Goal: Task Accomplishment & Management: Use online tool/utility

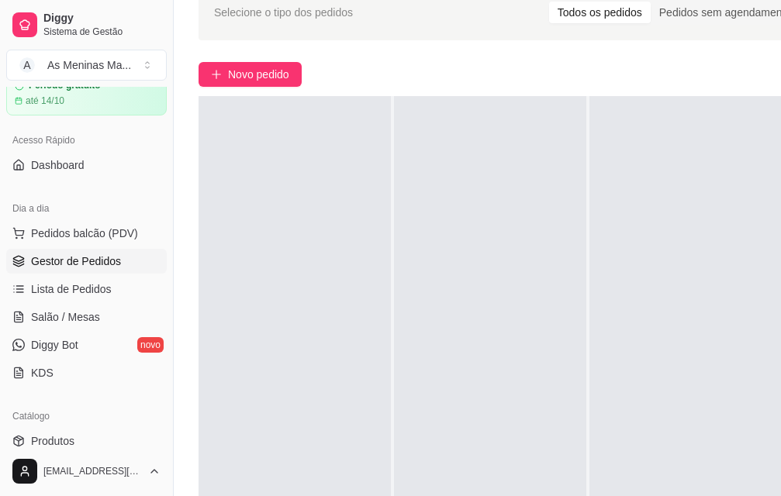
scroll to position [64, 0]
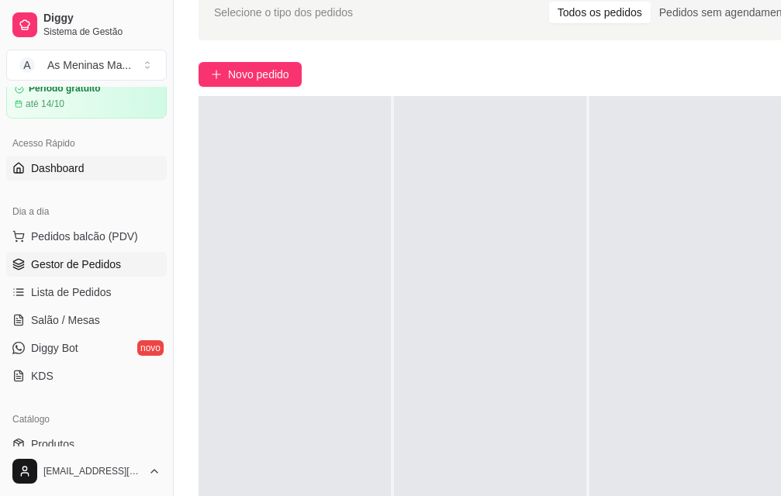
click at [65, 174] on span "Dashboard" at bounding box center [57, 168] width 53 height 16
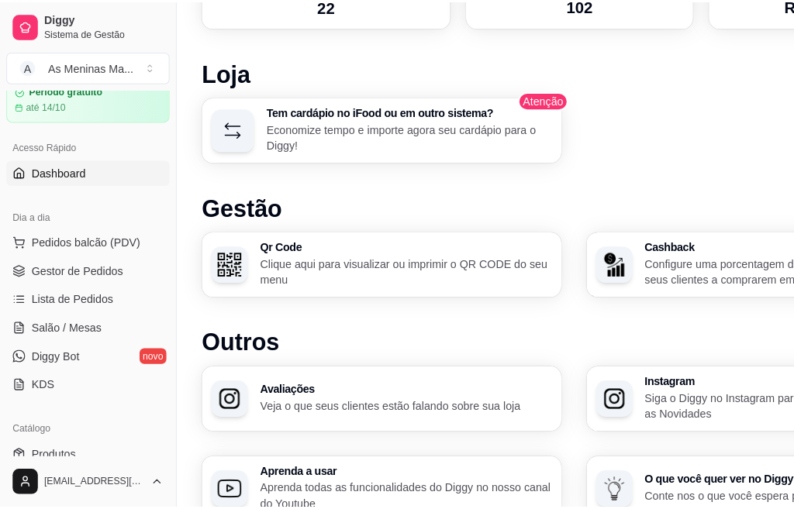
scroll to position [853, 0]
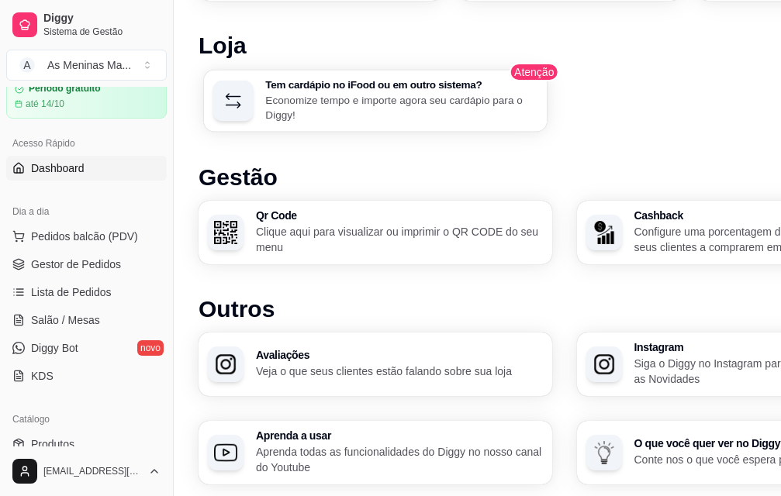
click at [293, 92] on p "Economize tempo e importe agora seu cardápio para o Diggy!" at bounding box center [401, 107] width 272 height 30
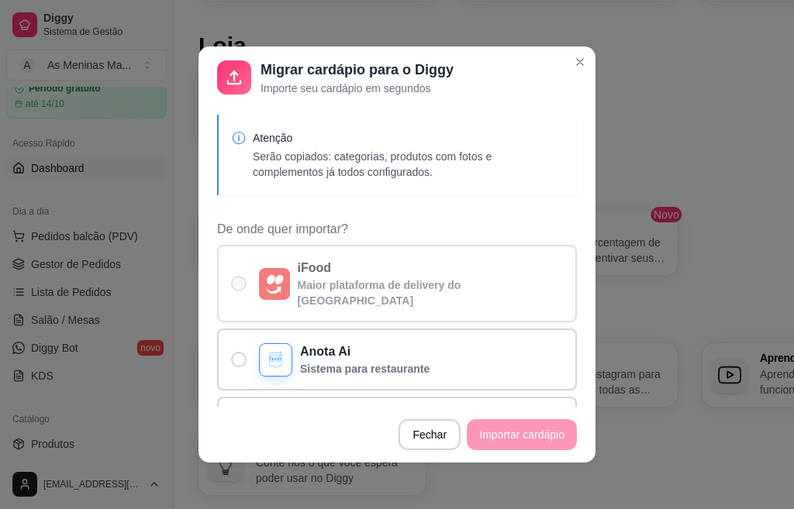
click at [345, 263] on p "iFood" at bounding box center [431, 268] width 266 height 19
click at [240, 287] on input "iFood Maior plataforma de delivery do [GEOGRAPHIC_DATA]" at bounding box center [235, 292] width 10 height 10
radio input "true"
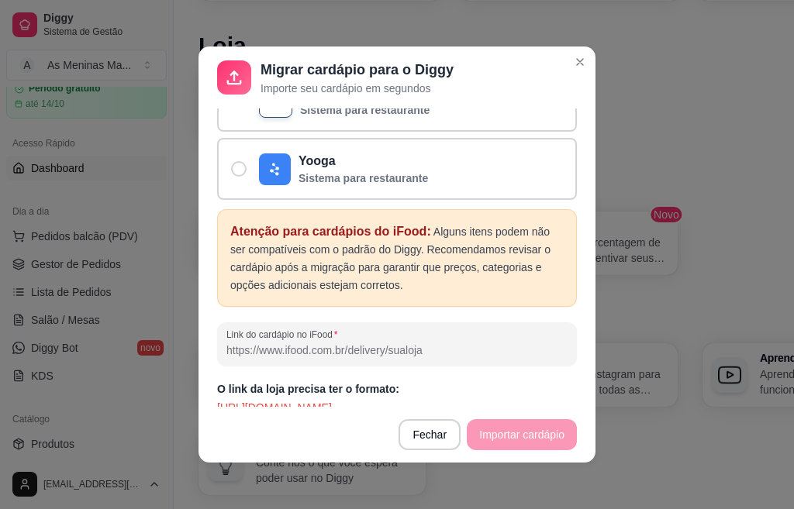
scroll to position [3, 0]
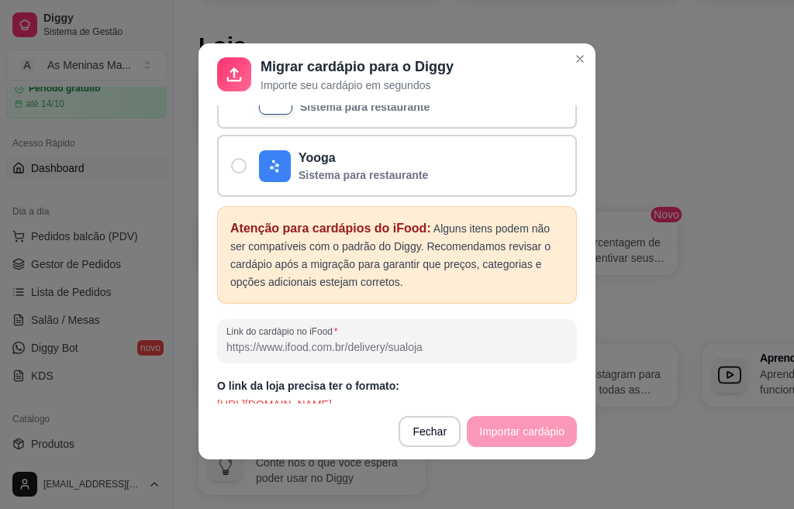
click at [353, 340] on input "Link do cardápio no iFood" at bounding box center [396, 348] width 341 height 16
paste input "[URL][DOMAIN_NAME]"
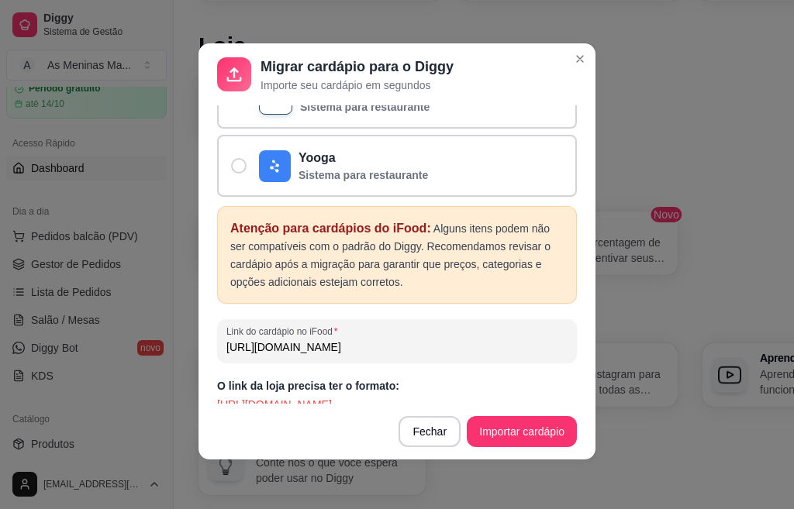
scroll to position [0, 353]
type input "[URL][DOMAIN_NAME]"
click at [484, 439] on button "Importar cardápio" at bounding box center [522, 431] width 110 height 31
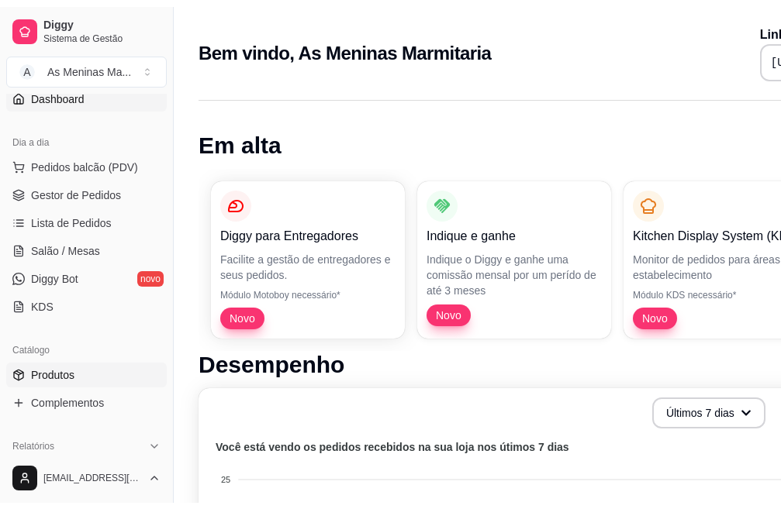
scroll to position [155, 0]
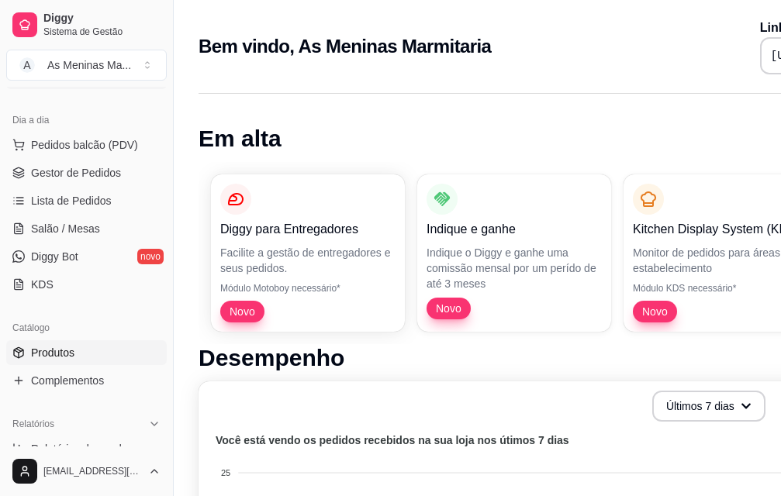
click at [68, 354] on span "Produtos" at bounding box center [52, 353] width 43 height 16
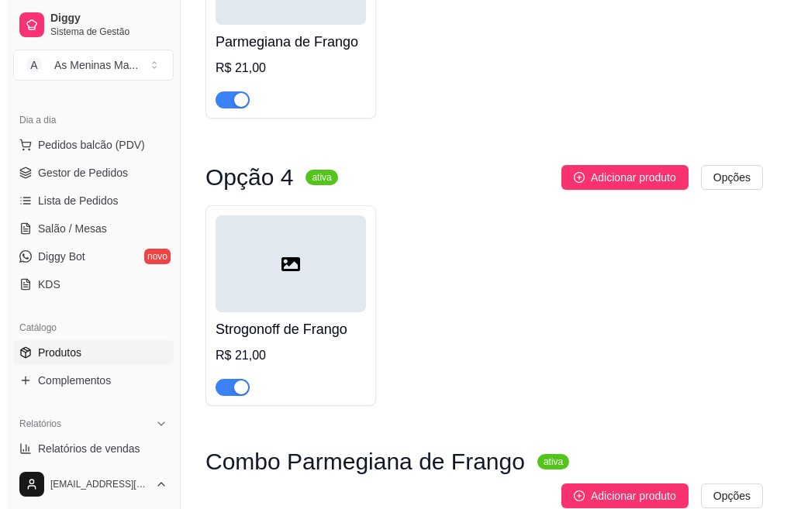
scroll to position [1395, 0]
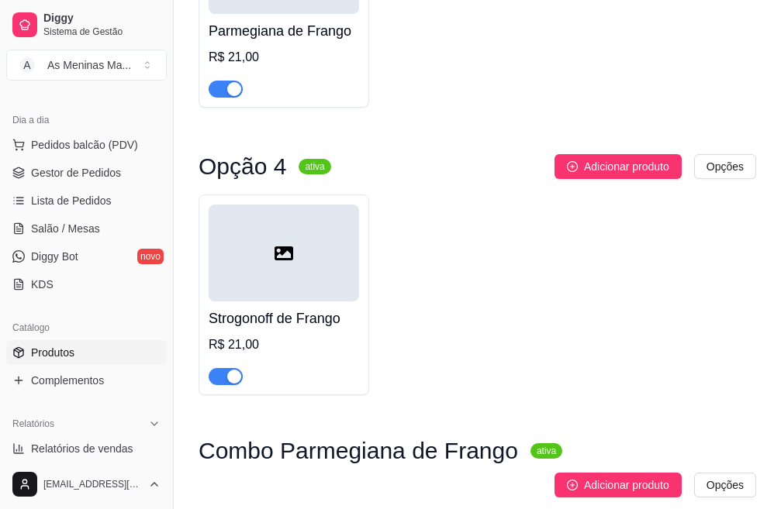
click at [302, 336] on div "Strogonoff de Frango R$ 21,00" at bounding box center [284, 344] width 150 height 84
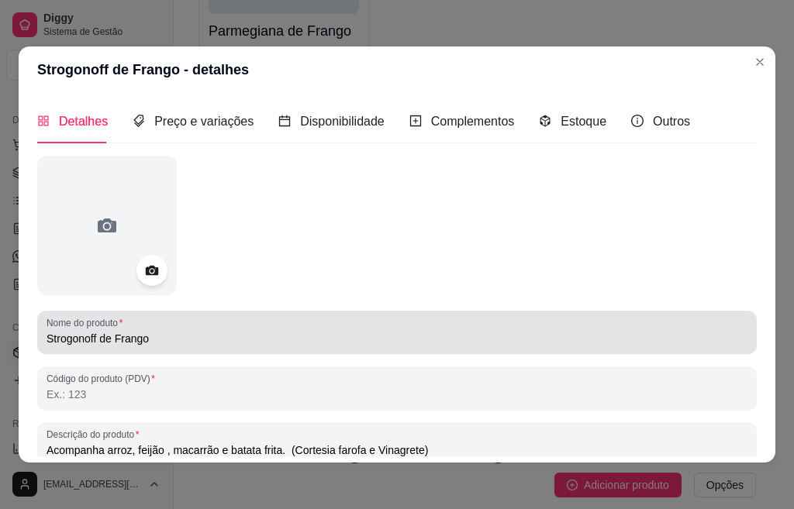
click at [234, 337] on input "Strogonoff de Frango" at bounding box center [397, 339] width 701 height 16
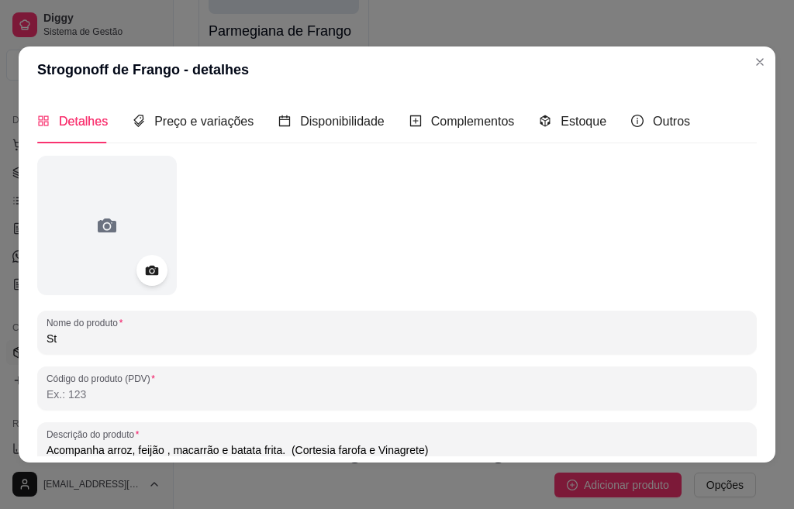
type input "S"
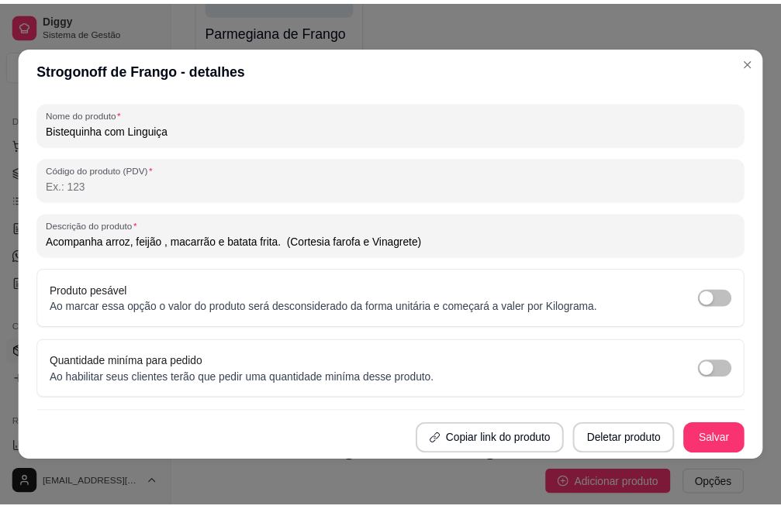
scroll to position [3, 0]
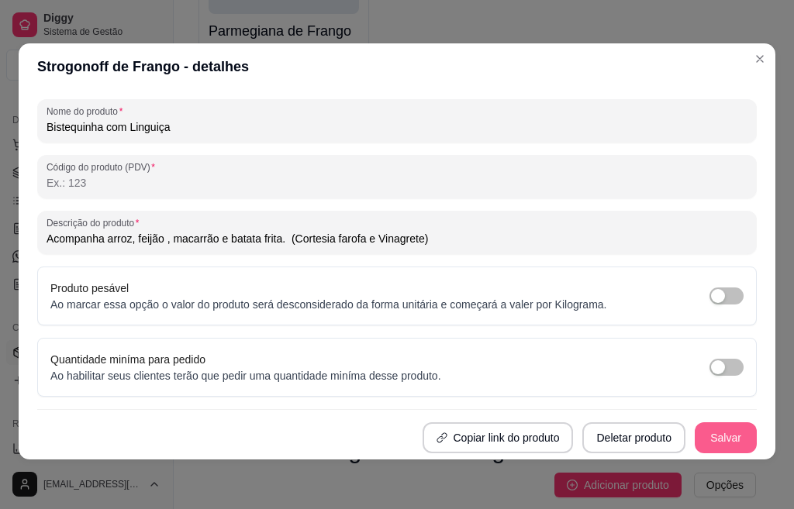
type input "Bistequinha com Linguiça"
click at [695, 443] on button "Salvar" at bounding box center [725, 438] width 60 height 30
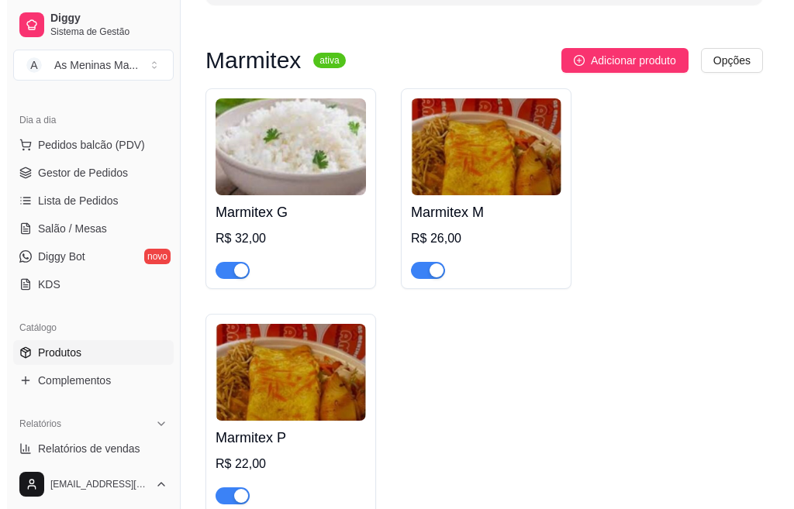
scroll to position [155, 0]
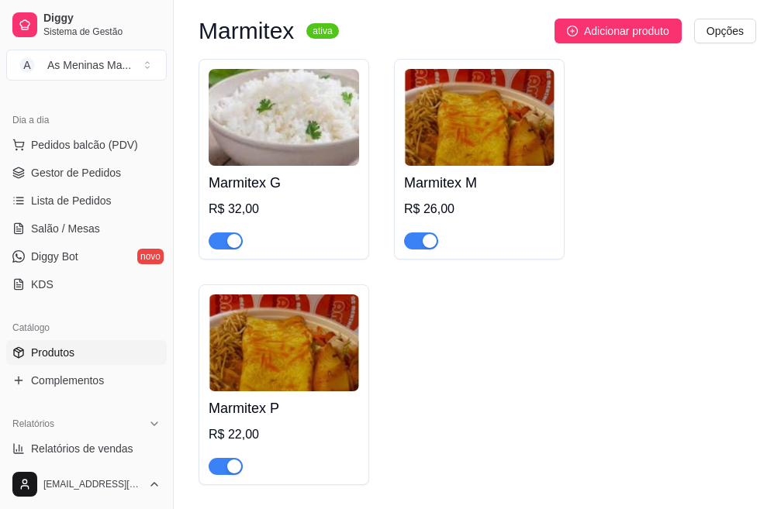
click at [279, 209] on div "R$ 32,00" at bounding box center [284, 209] width 150 height 19
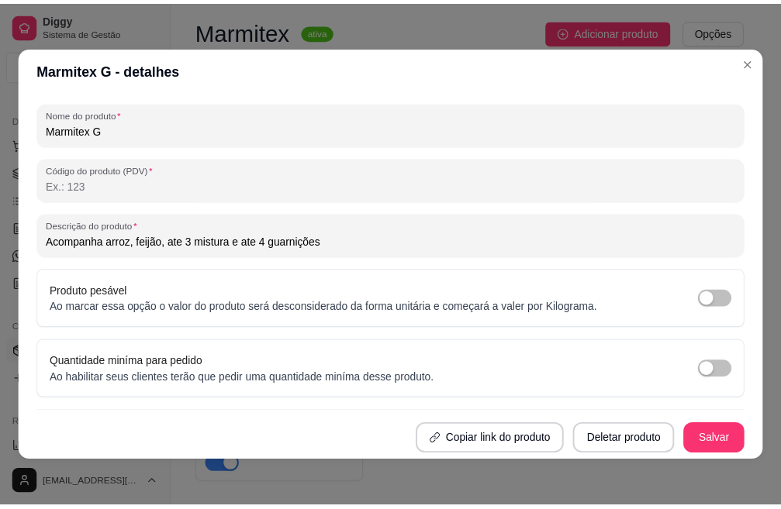
scroll to position [0, 0]
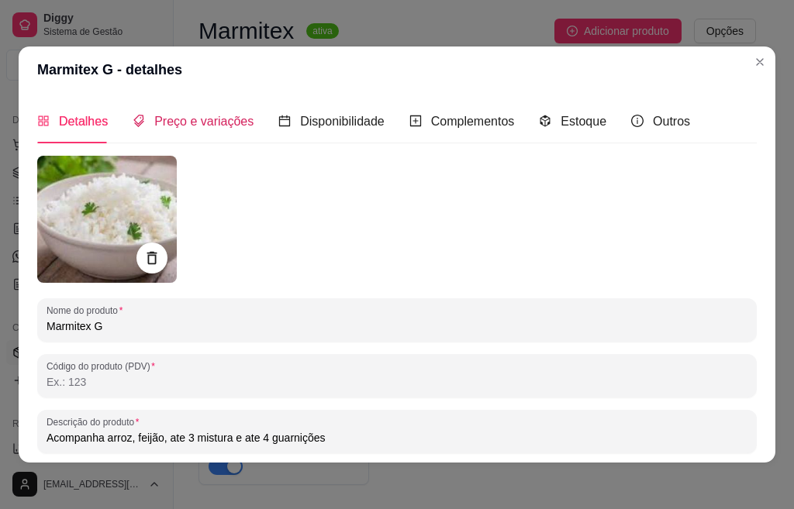
click at [215, 126] on span "Preço e variações" at bounding box center [203, 121] width 99 height 13
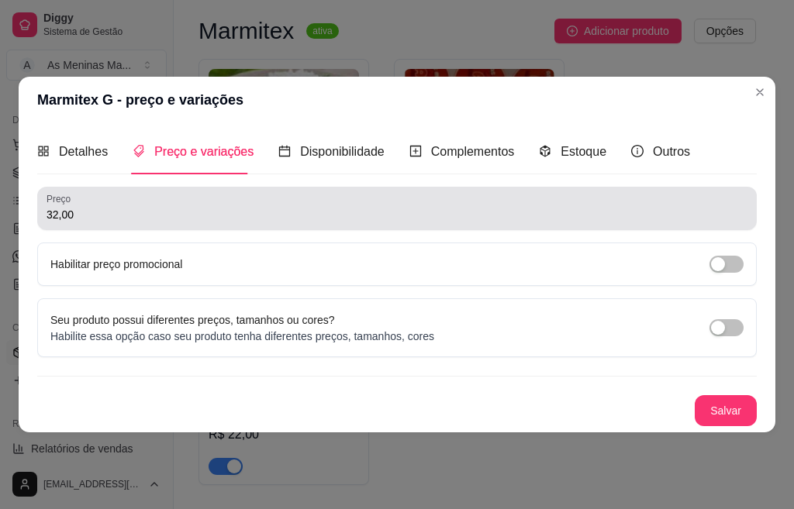
click at [128, 209] on input "32,00" at bounding box center [397, 215] width 701 height 16
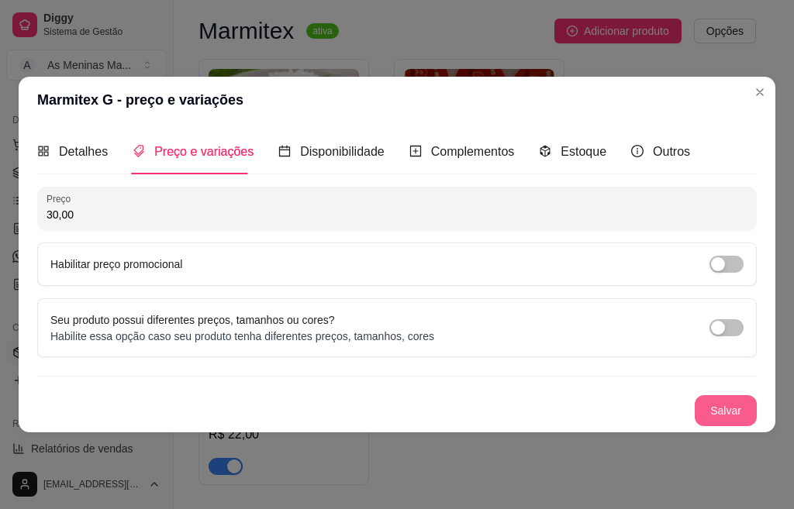
type input "30,00"
click at [710, 412] on button "Salvar" at bounding box center [726, 410] width 62 height 31
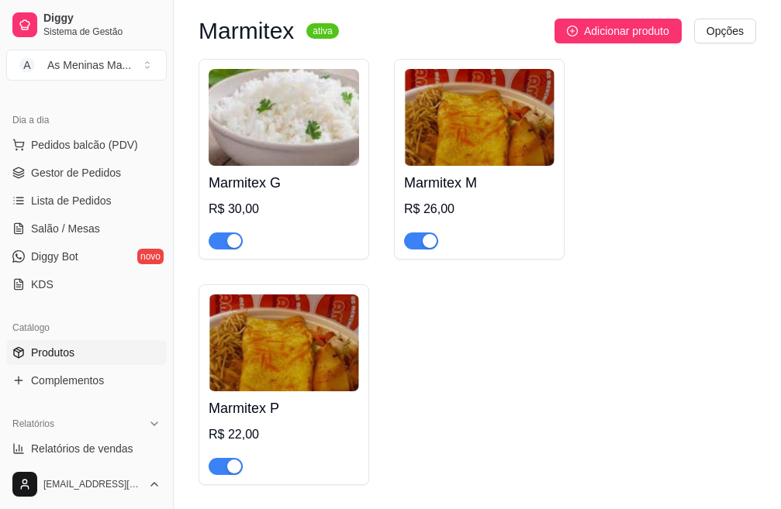
click at [447, 198] on div "Marmitex M R$ 26,00" at bounding box center [479, 208] width 150 height 84
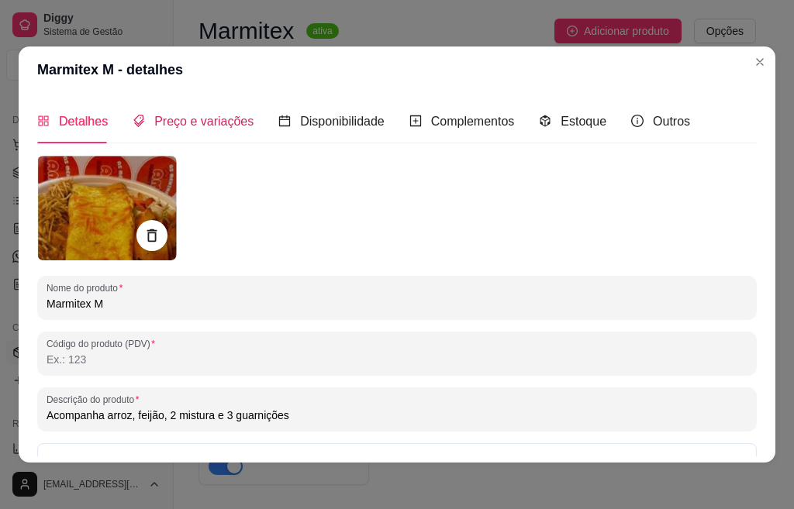
click at [173, 122] on span "Preço e variações" at bounding box center [203, 121] width 99 height 13
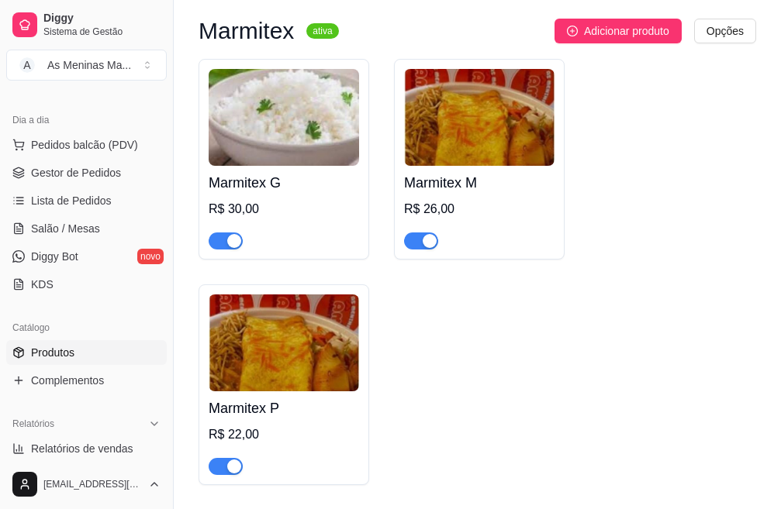
click at [274, 444] on div "R$ 22,00" at bounding box center [284, 435] width 150 height 19
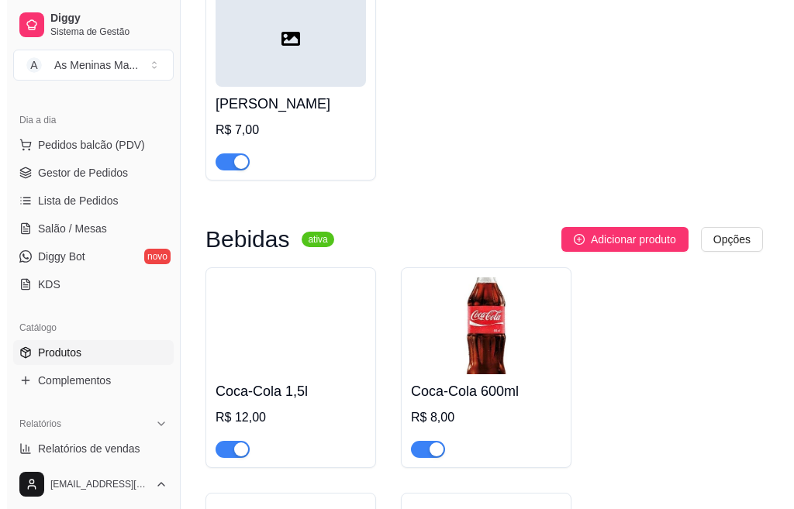
scroll to position [3153, 0]
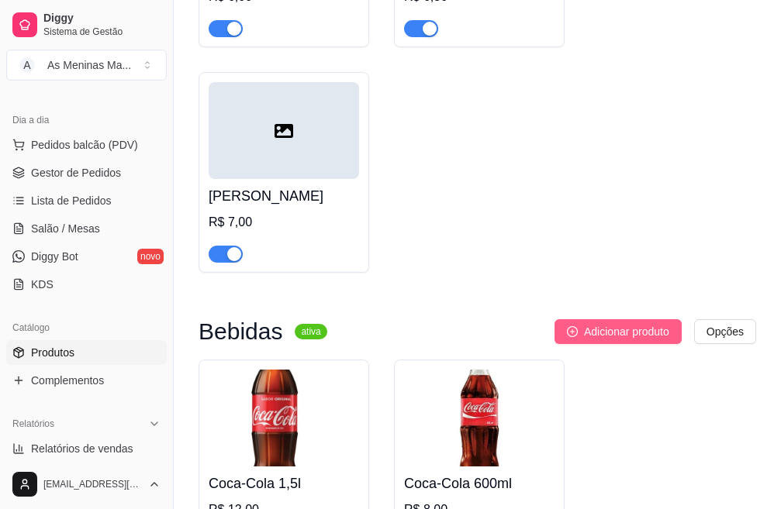
click at [577, 336] on button "Adicionar produto" at bounding box center [617, 331] width 127 height 25
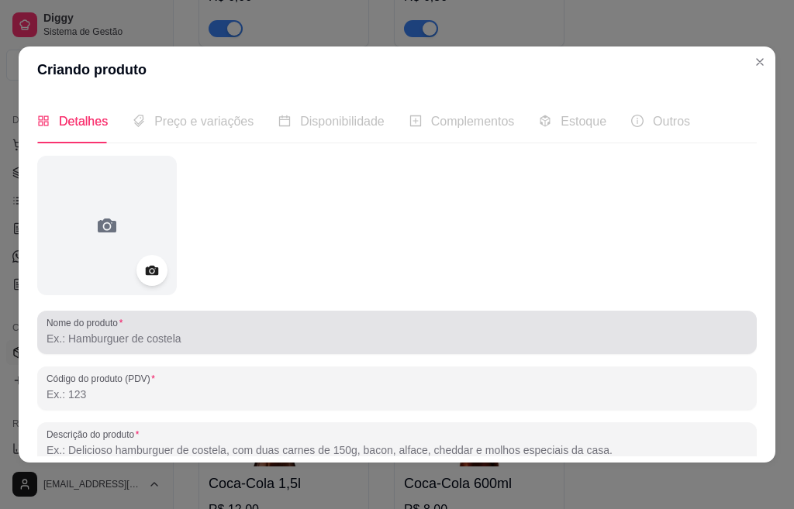
click at [228, 333] on input "Nome do produto" at bounding box center [397, 339] width 701 height 16
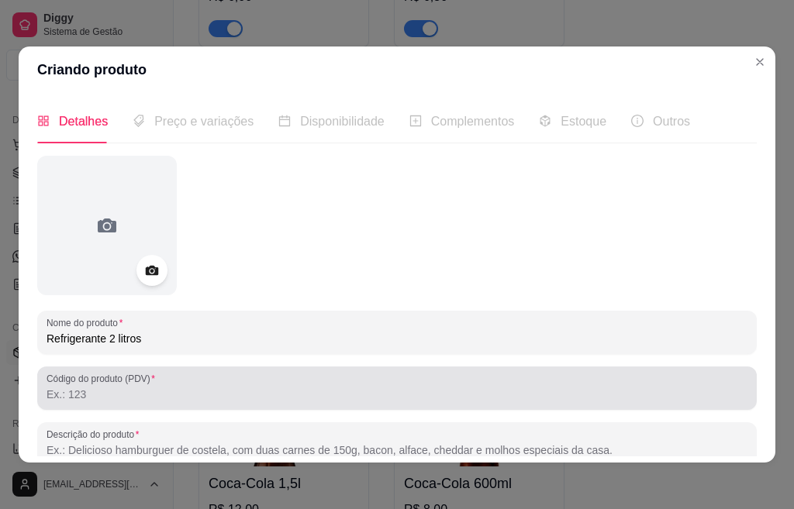
type input "Refrigerante 2 litros"
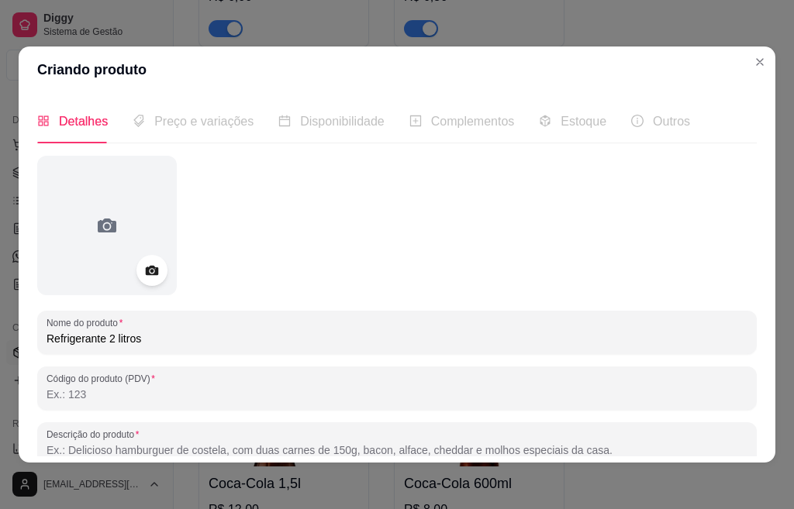
click at [225, 396] on input "Código do produto (PDV)" at bounding box center [397, 395] width 701 height 16
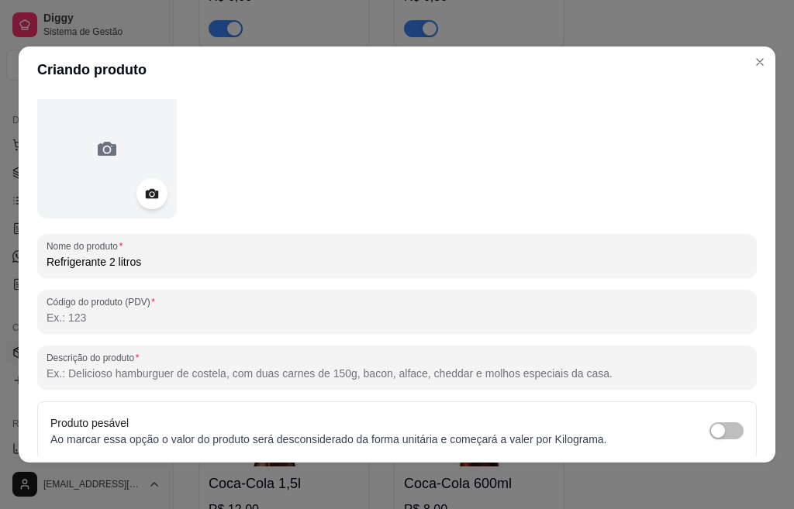
scroll to position [78, 0]
click at [174, 366] on input "Descrição do produto" at bounding box center [397, 373] width 701 height 16
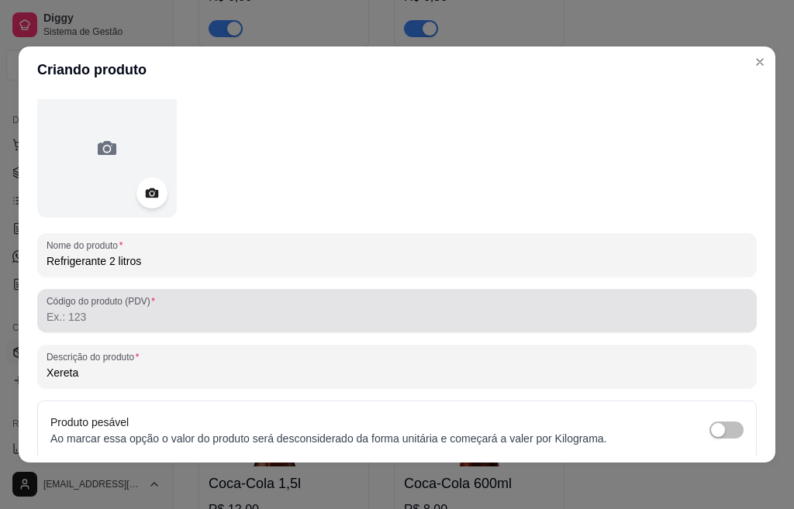
type input "Xereta"
click at [255, 329] on div "Código do produto (PDV)" at bounding box center [396, 310] width 719 height 43
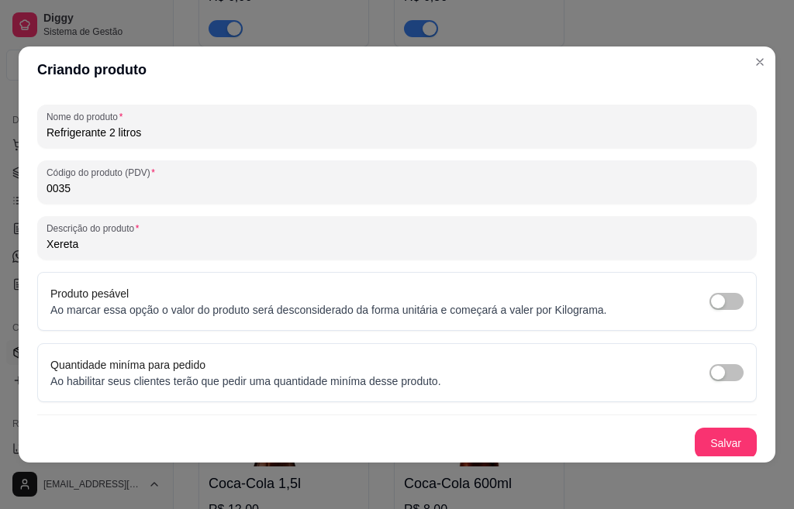
scroll to position [209, 0]
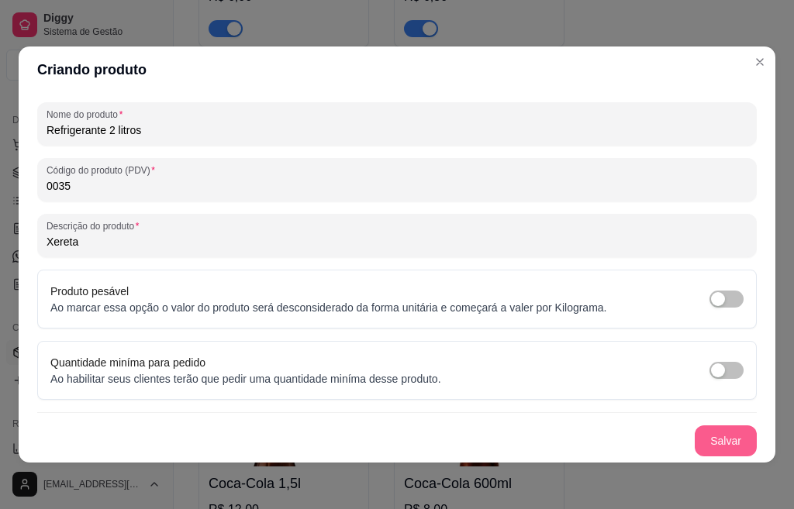
type input "0035"
click at [717, 450] on button "Salvar" at bounding box center [726, 441] width 62 height 31
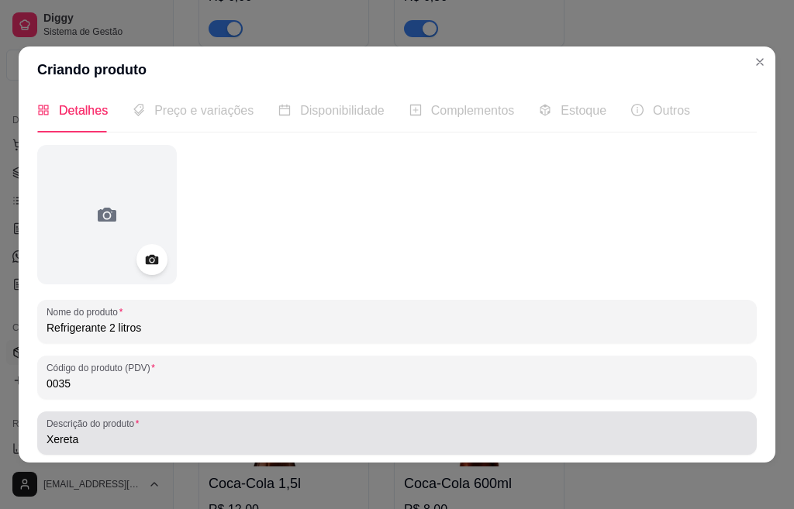
scroll to position [0, 0]
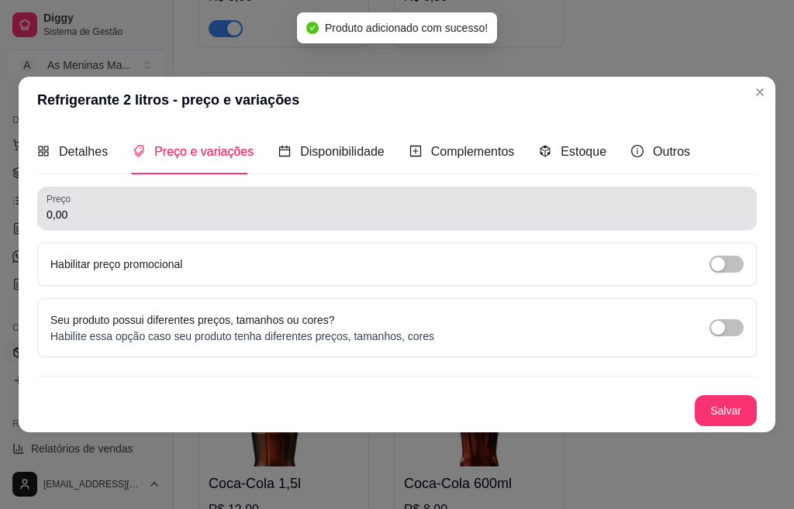
click at [154, 222] on input "0,00" at bounding box center [397, 215] width 701 height 16
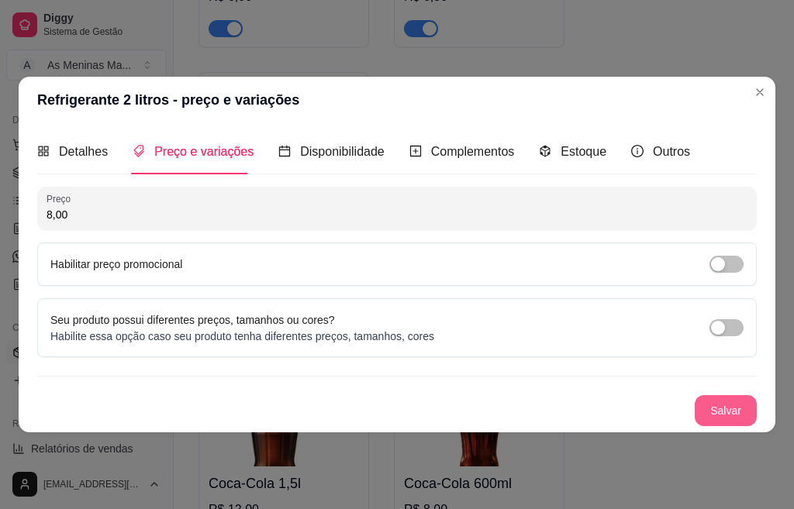
type input "8,00"
click at [726, 409] on button "Salvar" at bounding box center [726, 410] width 62 height 31
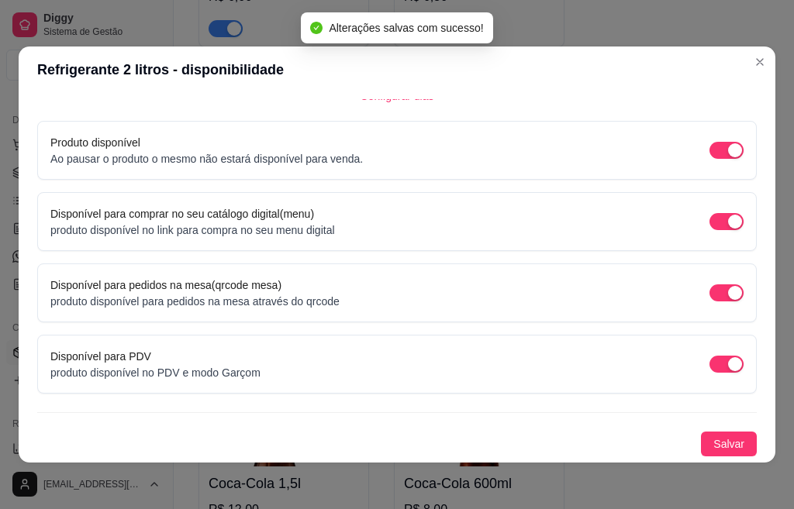
scroll to position [3, 0]
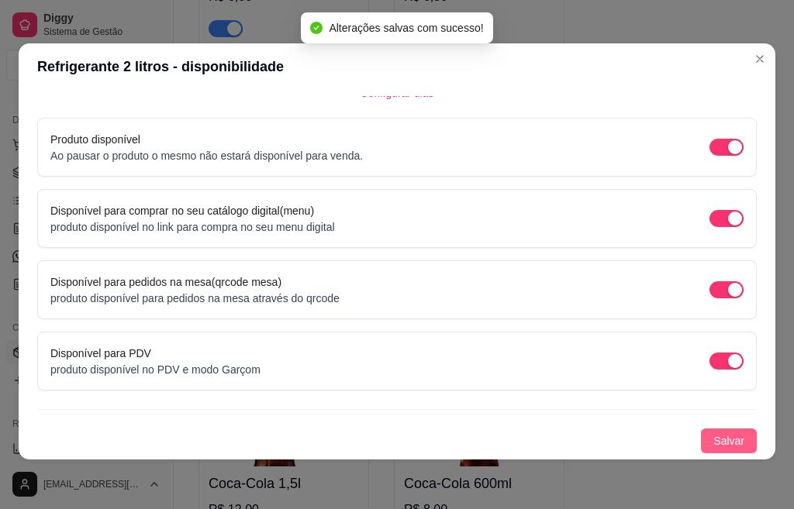
click at [713, 436] on span "Salvar" at bounding box center [728, 441] width 31 height 17
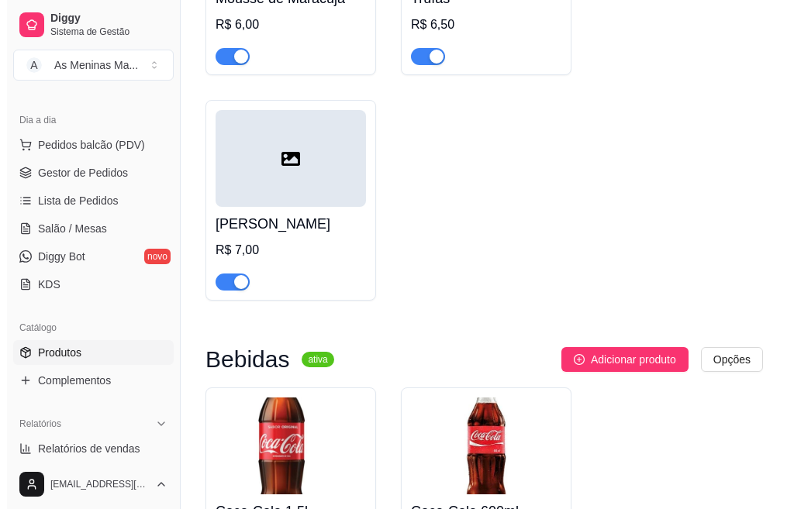
scroll to position [3153, 0]
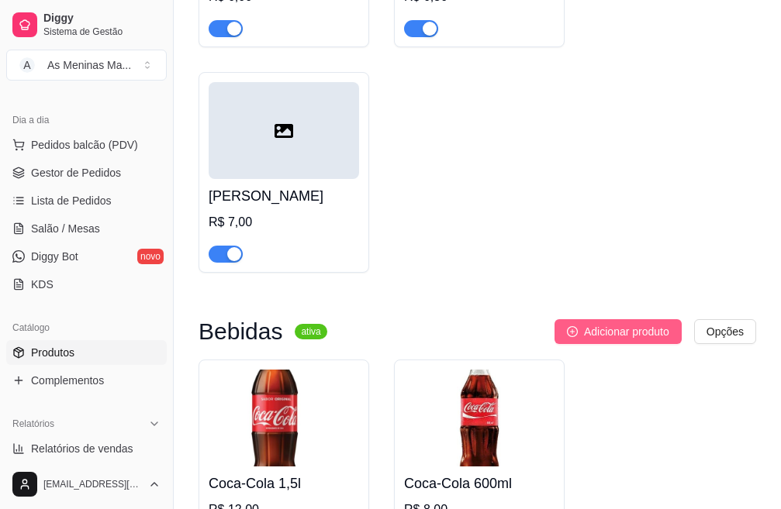
click at [570, 337] on icon "plus-circle" at bounding box center [572, 331] width 11 height 11
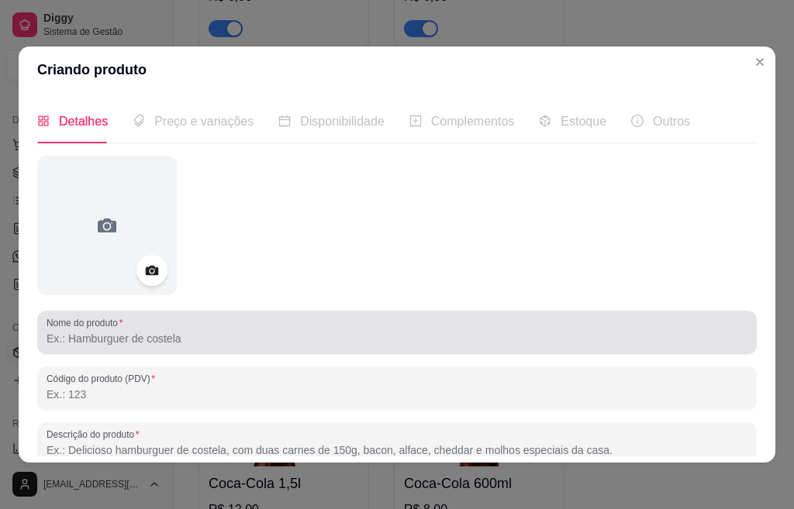
drag, startPoint x: 167, startPoint y: 343, endPoint x: 178, endPoint y: 336, distance: 13.6
click at [167, 342] on input "Nome do produto" at bounding box center [397, 339] width 701 height 16
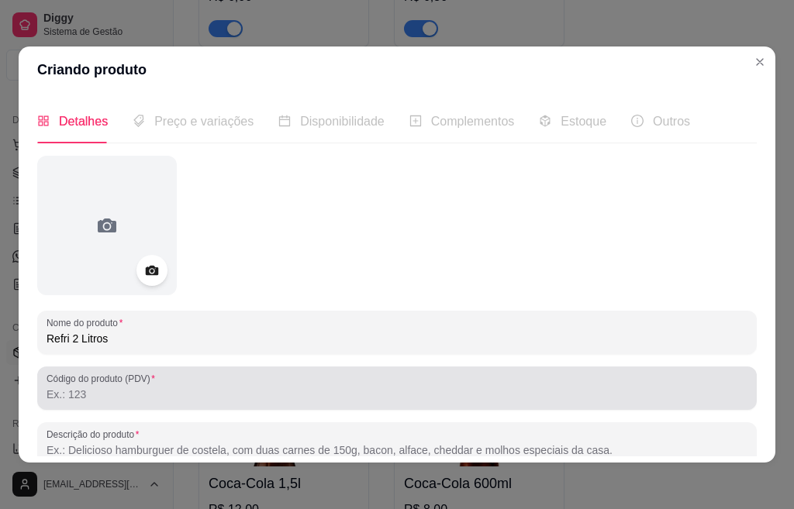
type input "Refri 2 Litros"
click at [265, 392] on input "Código do produto (PDV)" at bounding box center [397, 395] width 701 height 16
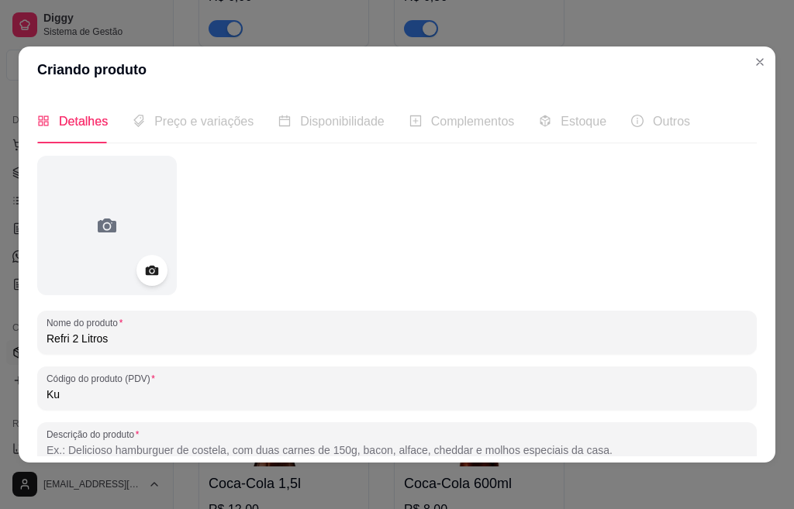
type input "K"
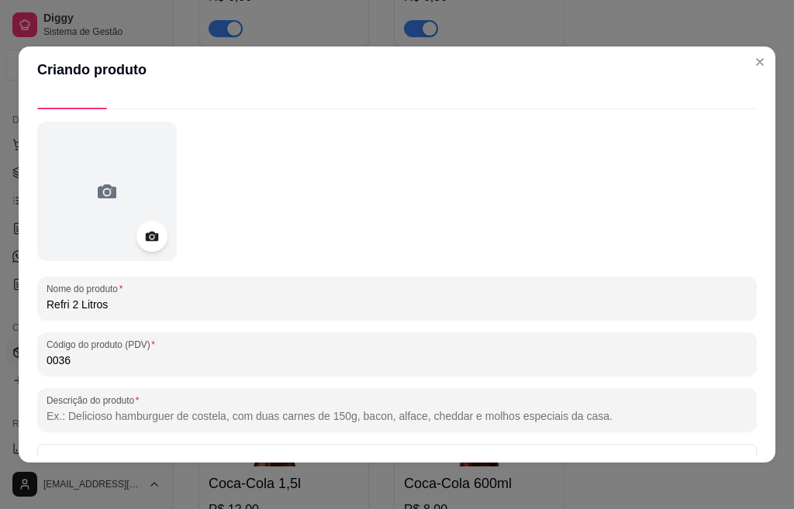
scroll to position [0, 0]
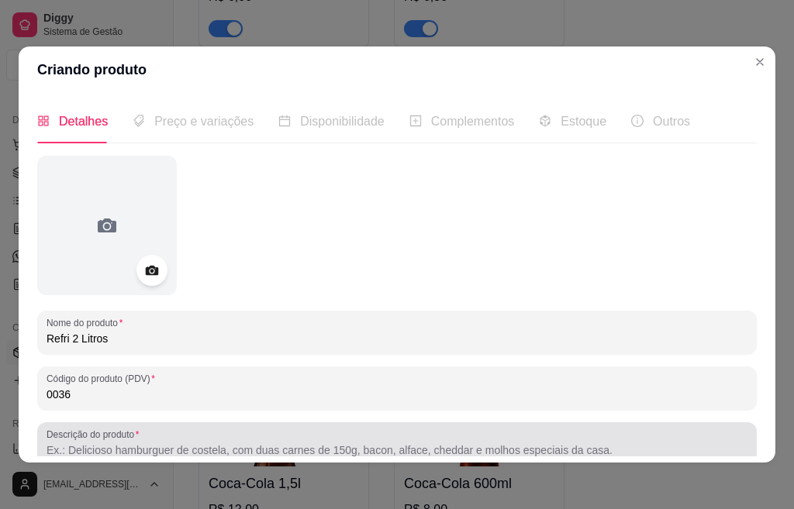
type input "0036"
click at [295, 452] on input "Descrição do produto" at bounding box center [397, 451] width 701 height 16
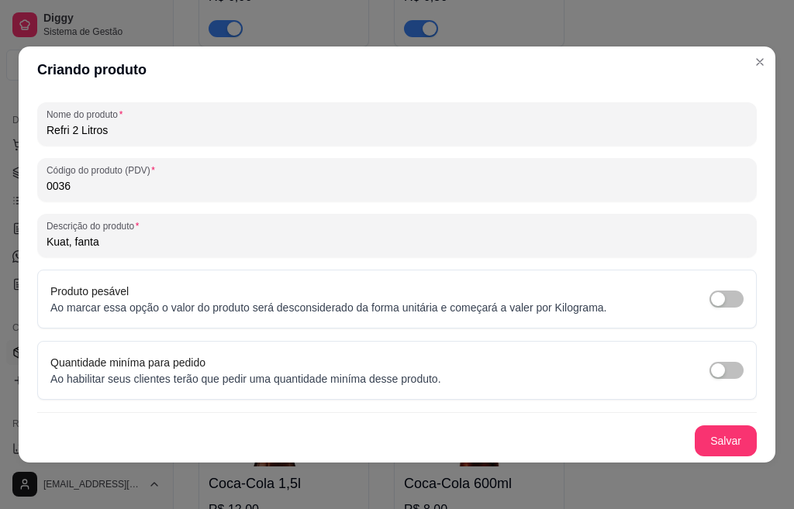
scroll to position [3, 0]
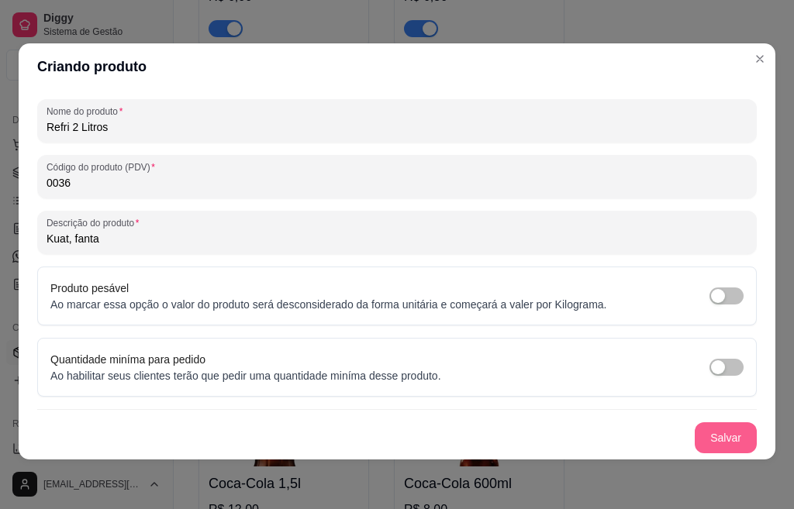
type input "Kuat, fanta"
click at [713, 437] on button "Salvar" at bounding box center [726, 437] width 62 height 31
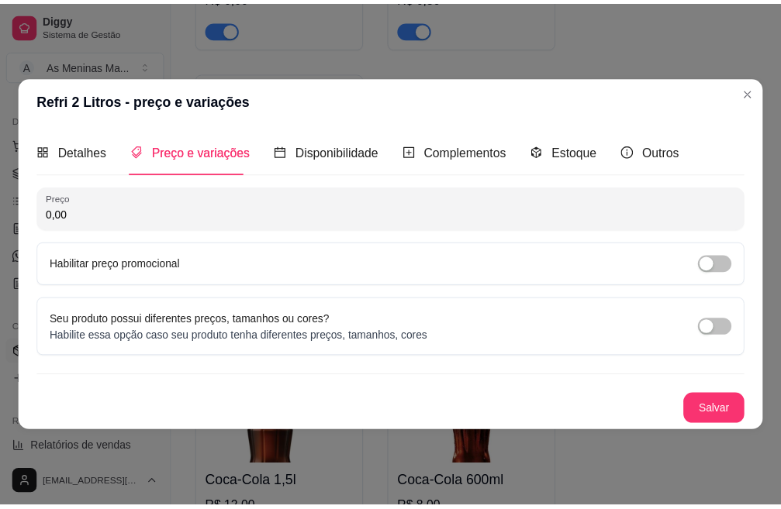
scroll to position [0, 0]
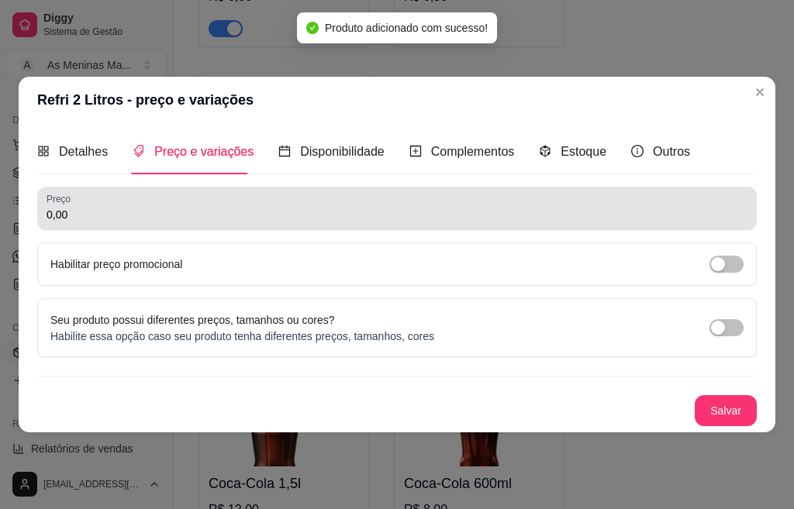
click at [260, 216] on input "0,00" at bounding box center [397, 215] width 701 height 16
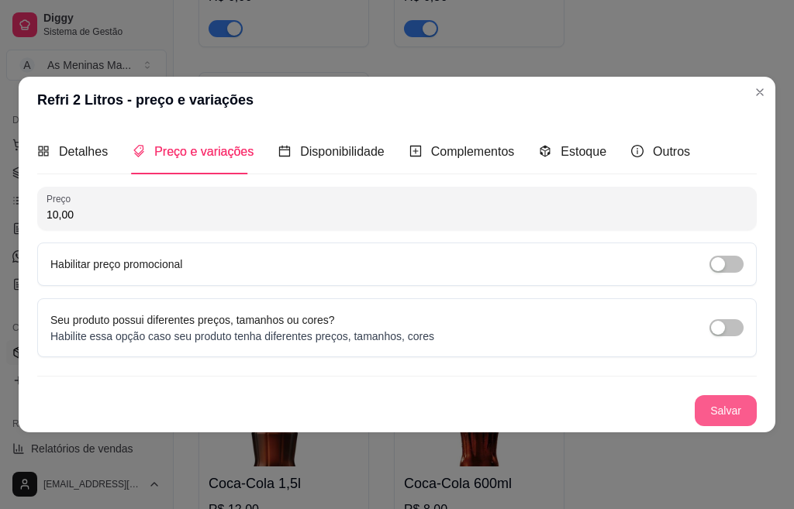
type input "10,00"
click at [710, 422] on button "Salvar" at bounding box center [726, 410] width 62 height 31
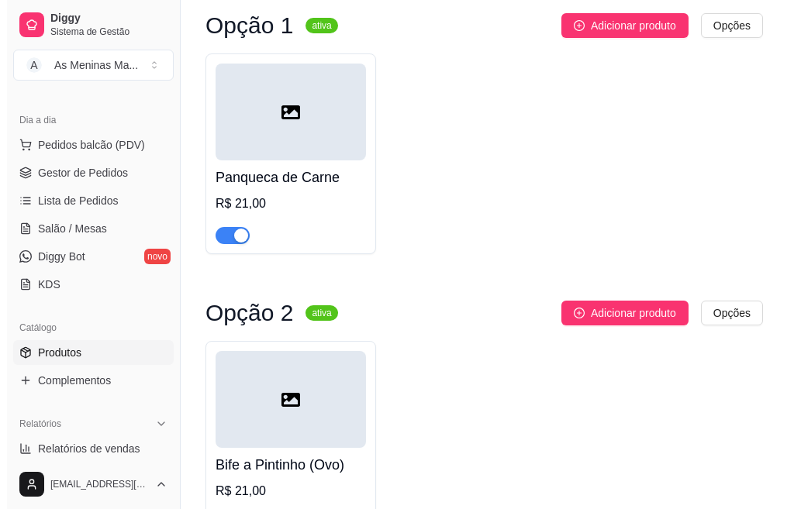
scroll to position [698, 0]
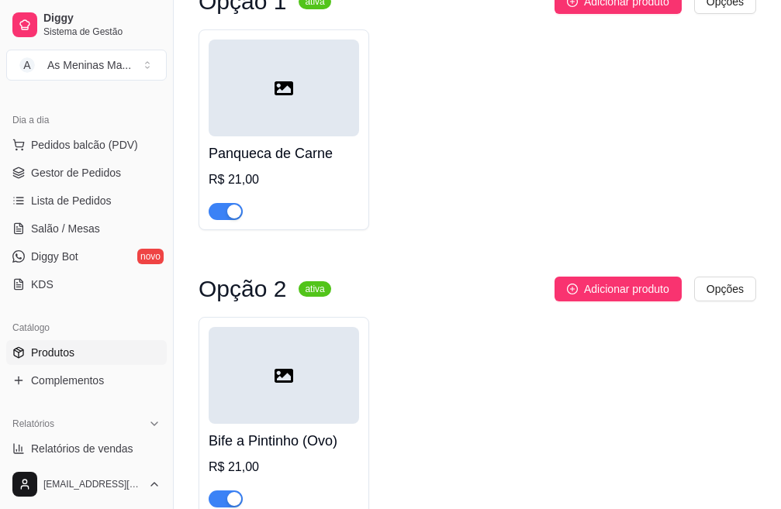
click at [281, 188] on div "R$ 21,00" at bounding box center [284, 180] width 150 height 19
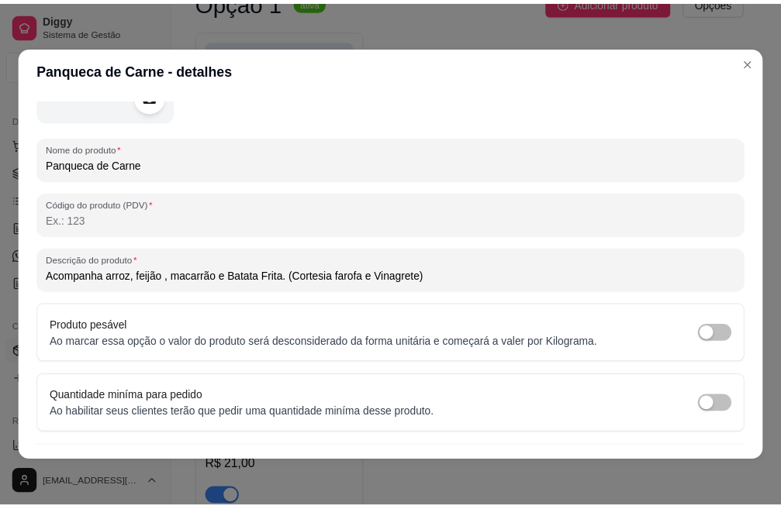
scroll to position [0, 0]
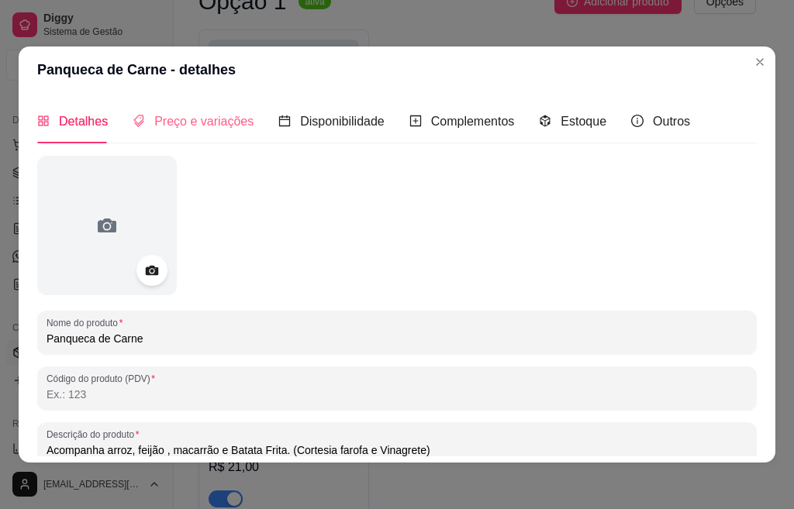
click at [219, 106] on div "Preço e variações" at bounding box center [193, 121] width 121 height 44
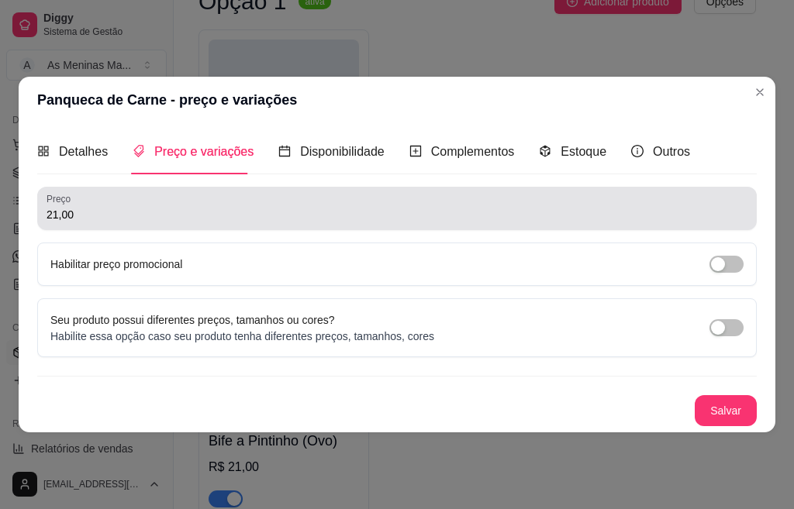
click at [146, 222] on div "21,00" at bounding box center [397, 208] width 701 height 31
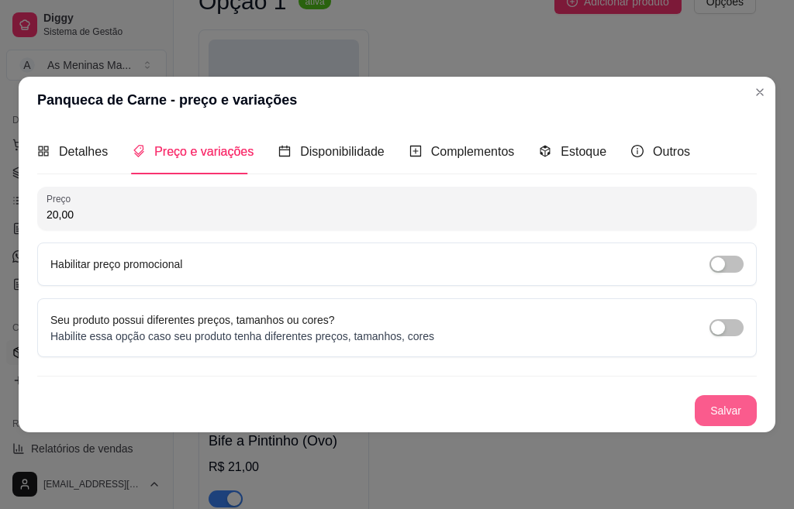
type input "20,00"
click at [732, 411] on button "Salvar" at bounding box center [726, 410] width 62 height 31
click at [736, 412] on button "Salvar" at bounding box center [726, 410] width 62 height 31
click at [726, 414] on button "Salvar" at bounding box center [726, 410] width 62 height 31
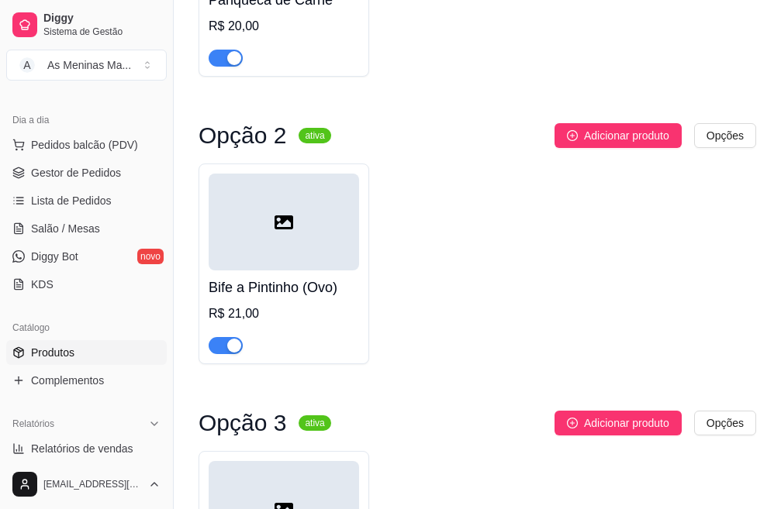
scroll to position [853, 0]
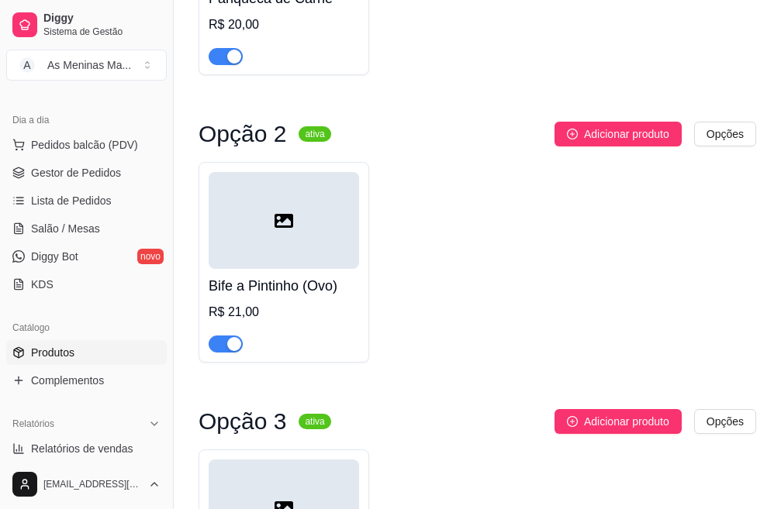
click at [288, 317] on div "R$ 21,00" at bounding box center [284, 312] width 150 height 19
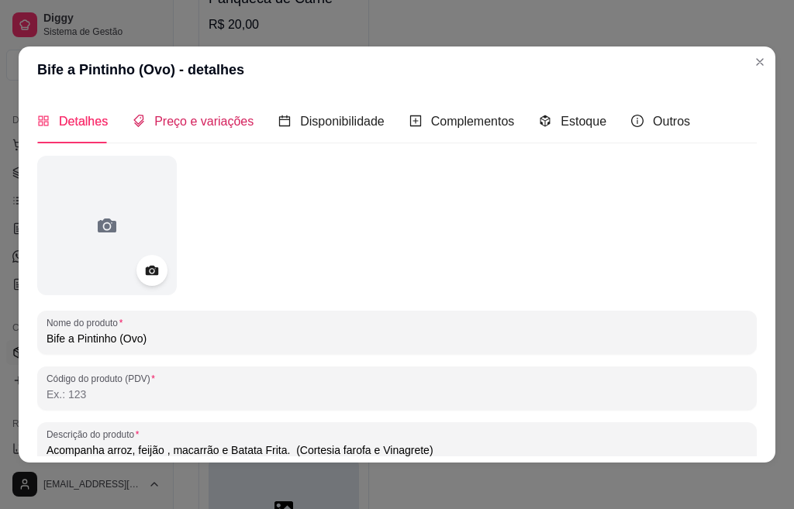
click at [226, 124] on span "Preço e variações" at bounding box center [203, 121] width 99 height 13
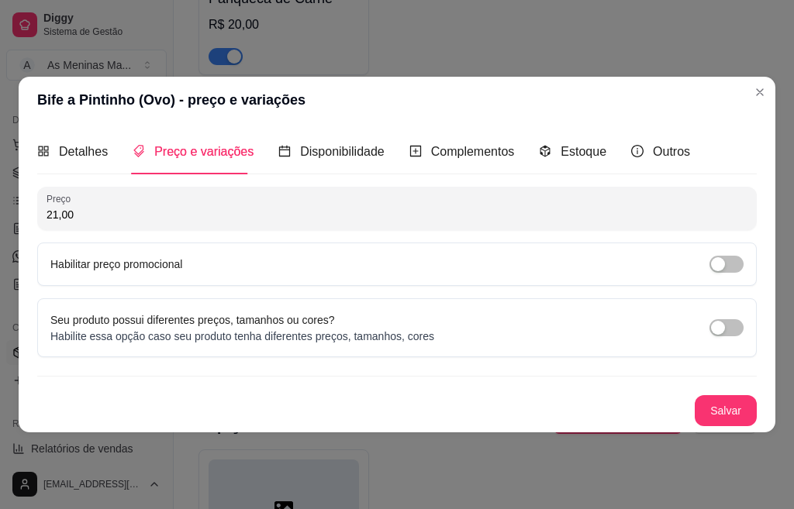
click at [91, 215] on input "21,00" at bounding box center [397, 215] width 701 height 16
type input "20,00"
click at [730, 407] on button "Salvar" at bounding box center [726, 410] width 62 height 31
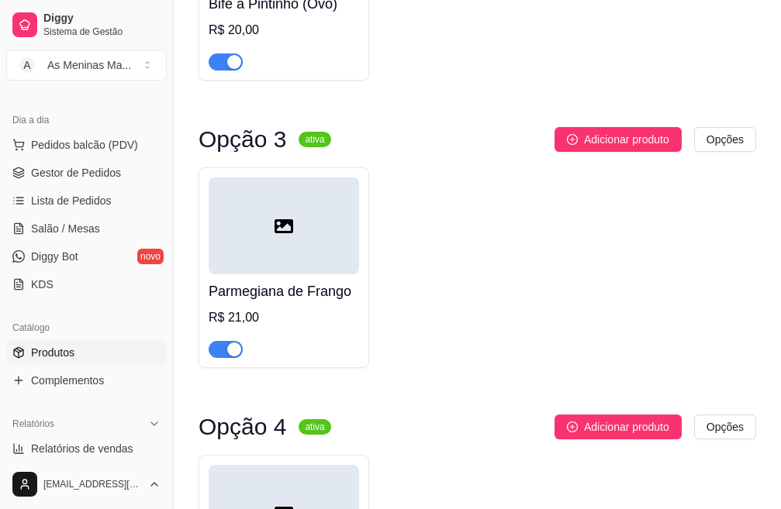
scroll to position [1163, 0]
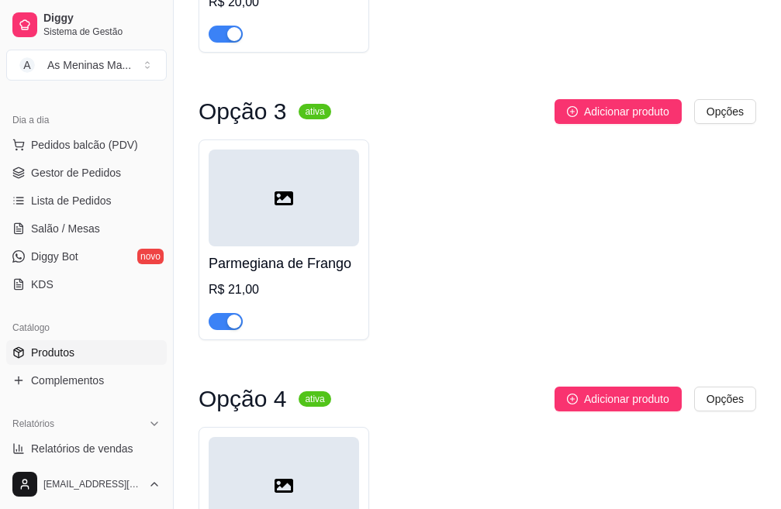
click at [246, 330] on div at bounding box center [284, 314] width 150 height 31
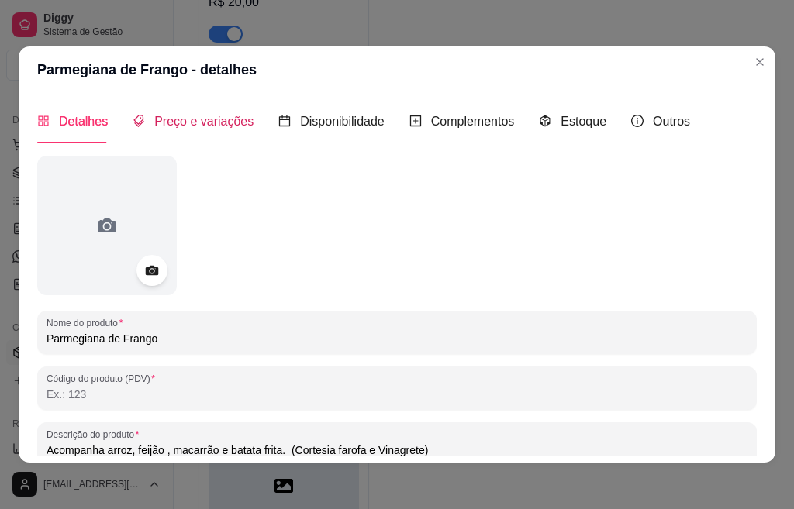
drag, startPoint x: 203, startPoint y: 118, endPoint x: 203, endPoint y: 128, distance: 10.1
click at [203, 120] on span "Preço e variações" at bounding box center [203, 121] width 99 height 13
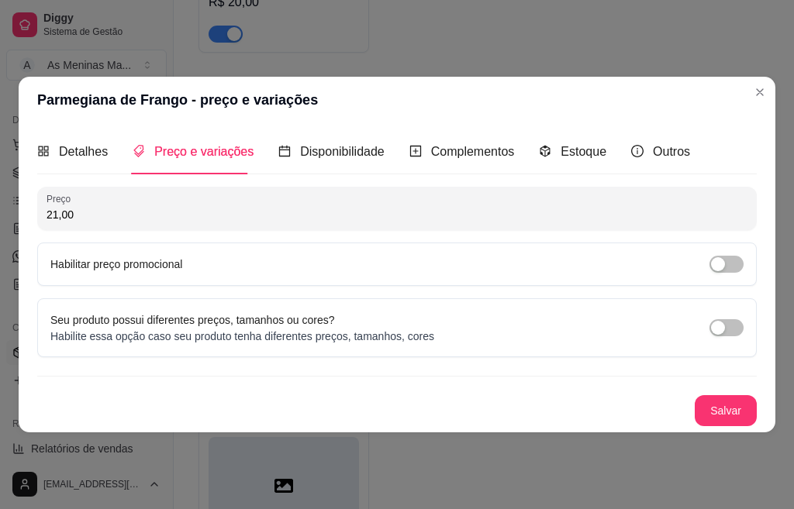
drag, startPoint x: 69, startPoint y: 213, endPoint x: 37, endPoint y: 223, distance: 33.3
click at [37, 223] on div "Preço 21,00" at bounding box center [396, 208] width 719 height 43
type input "20,00"
click at [723, 425] on button "Salvar" at bounding box center [726, 410] width 62 height 31
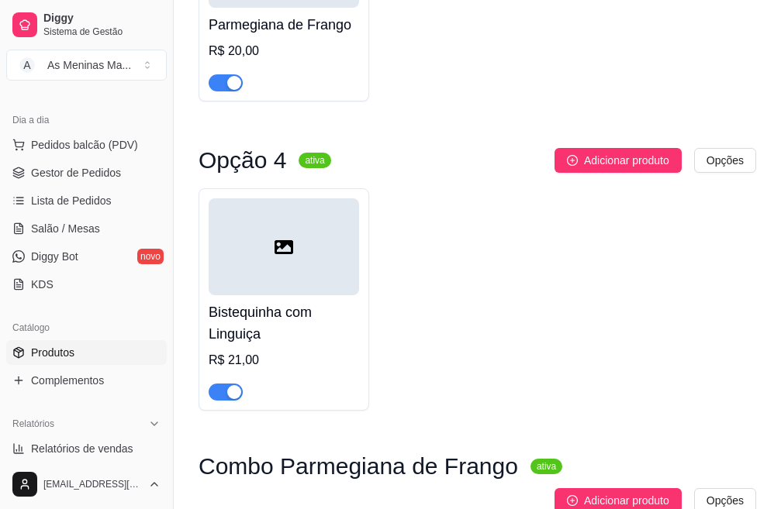
scroll to position [1550, 0]
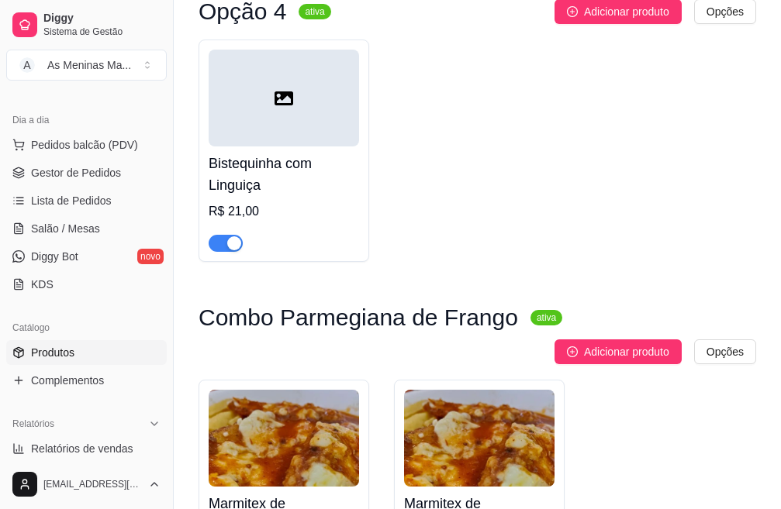
click at [296, 211] on div "R$ 21,00" at bounding box center [284, 211] width 150 height 19
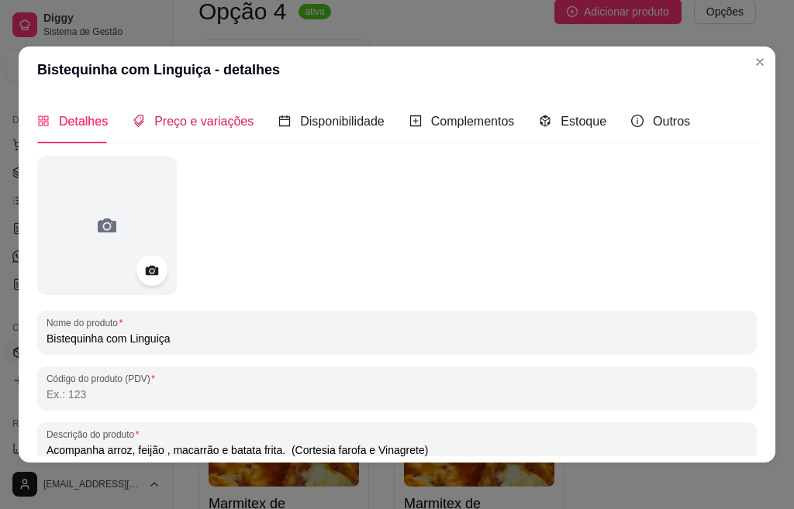
click at [198, 112] on div "Preço e variações" at bounding box center [193, 121] width 121 height 19
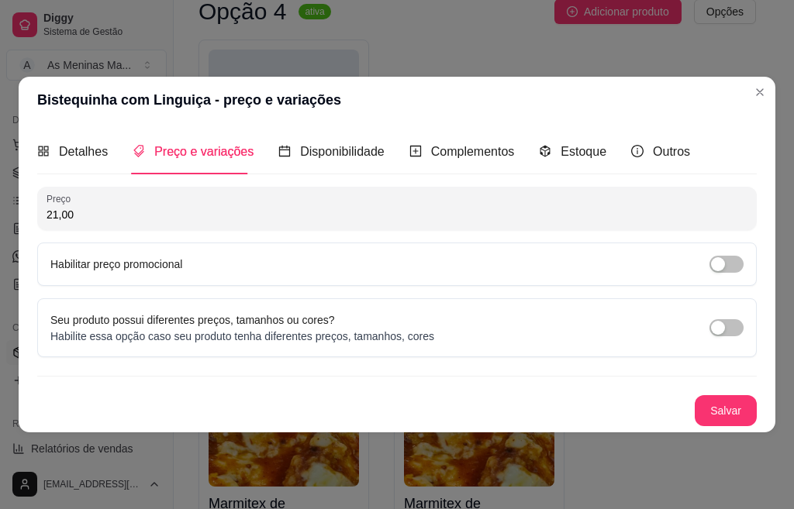
click at [88, 219] on input "21,00" at bounding box center [397, 215] width 701 height 16
type input "20,00"
click at [725, 398] on button "Salvar" at bounding box center [725, 410] width 60 height 30
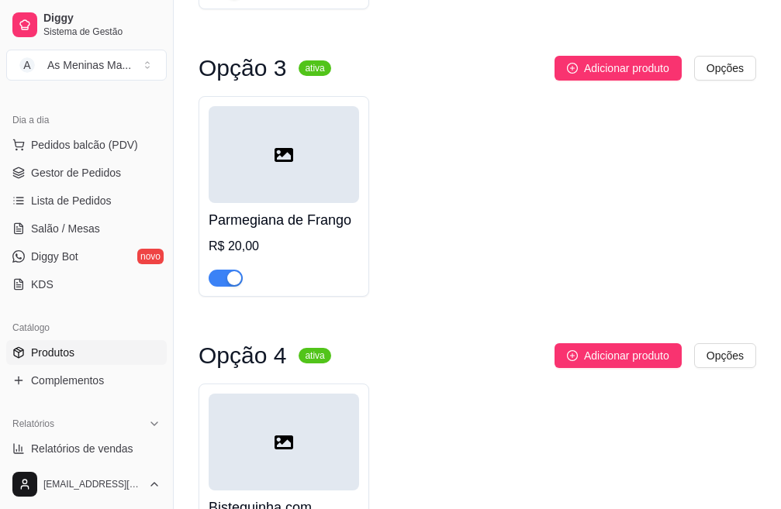
scroll to position [1153, 0]
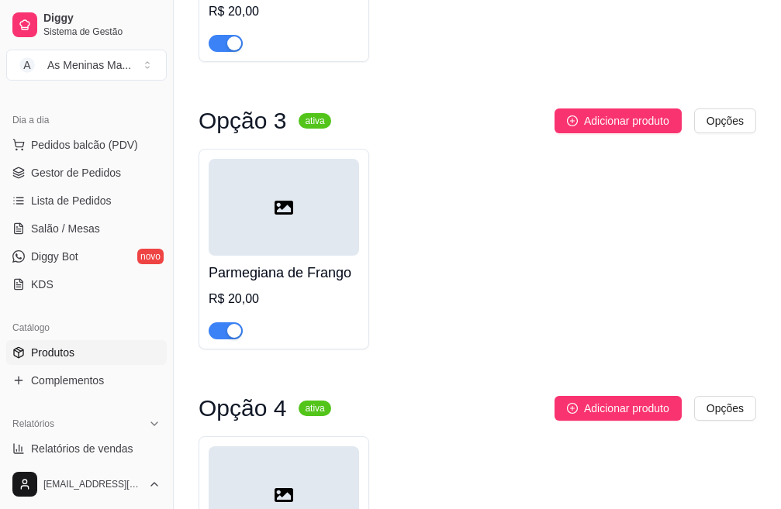
click at [250, 253] on div at bounding box center [284, 207] width 150 height 97
click at [57, 173] on span "Gestor de Pedidos" at bounding box center [76, 173] width 90 height 16
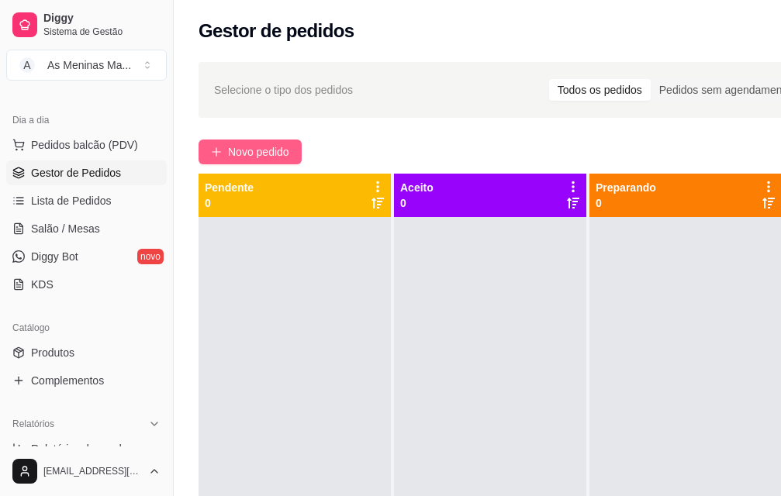
click at [277, 151] on span "Novo pedido" at bounding box center [258, 151] width 61 height 17
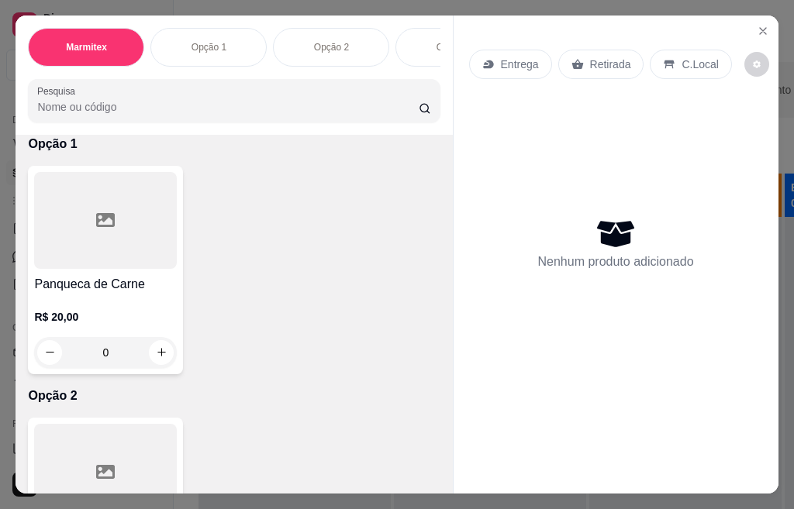
scroll to position [41, 0]
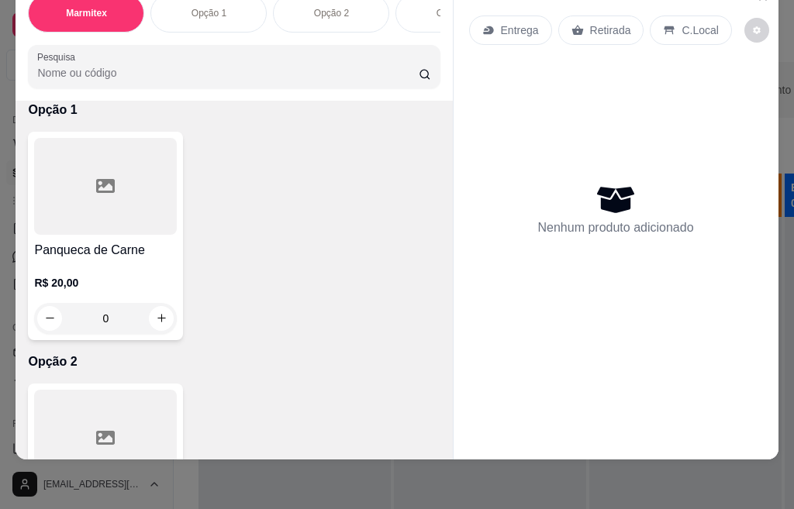
click at [91, 254] on h4 "Panqueca de Carne" at bounding box center [105, 250] width 143 height 19
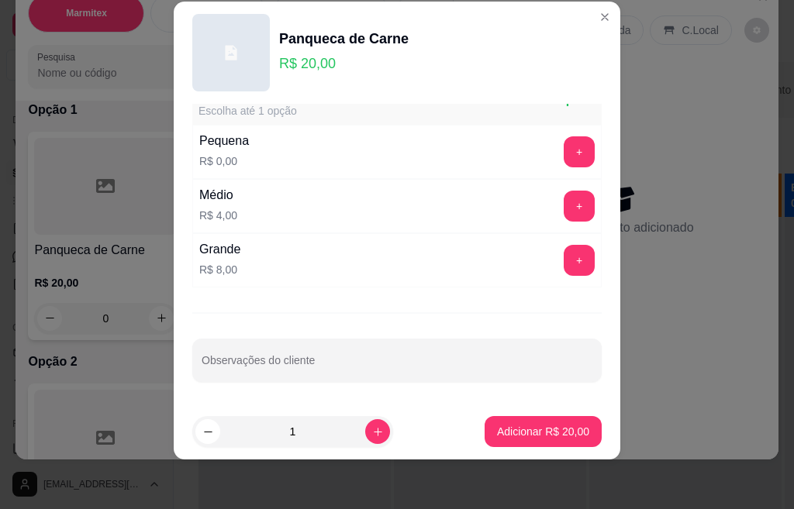
scroll to position [63, 0]
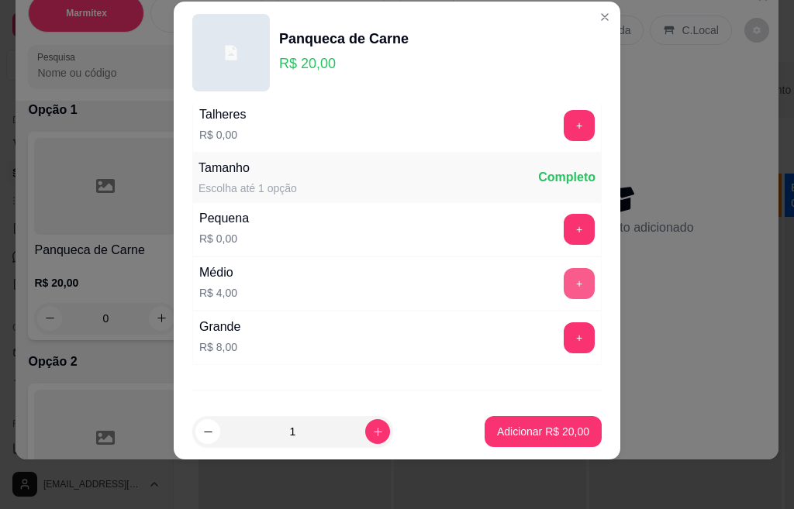
click at [564, 281] on button "+" at bounding box center [579, 283] width 31 height 31
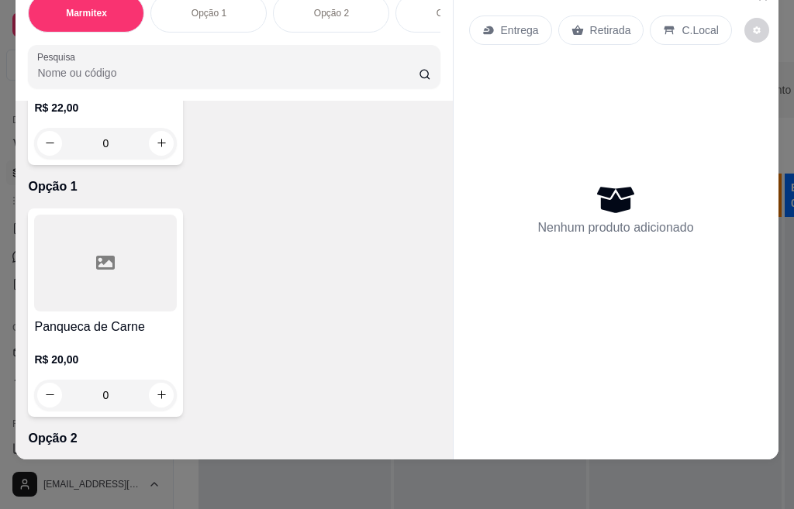
scroll to position [465, 0]
click at [76, 271] on div at bounding box center [105, 263] width 143 height 97
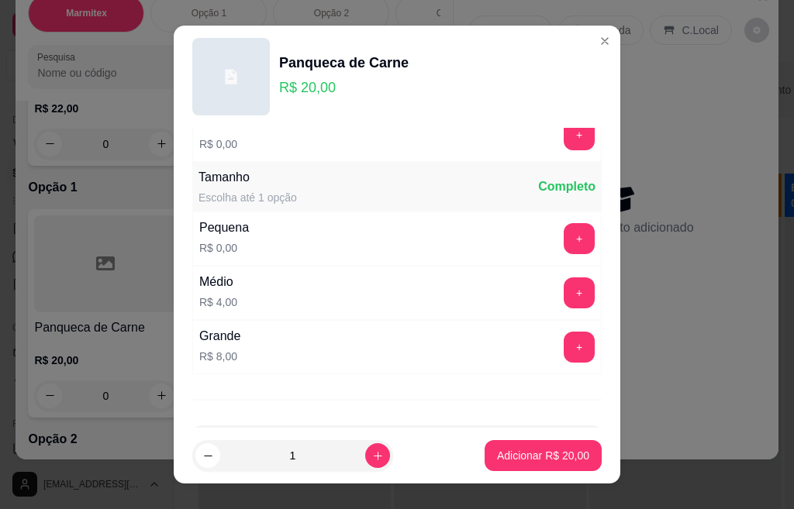
scroll to position [0, 0]
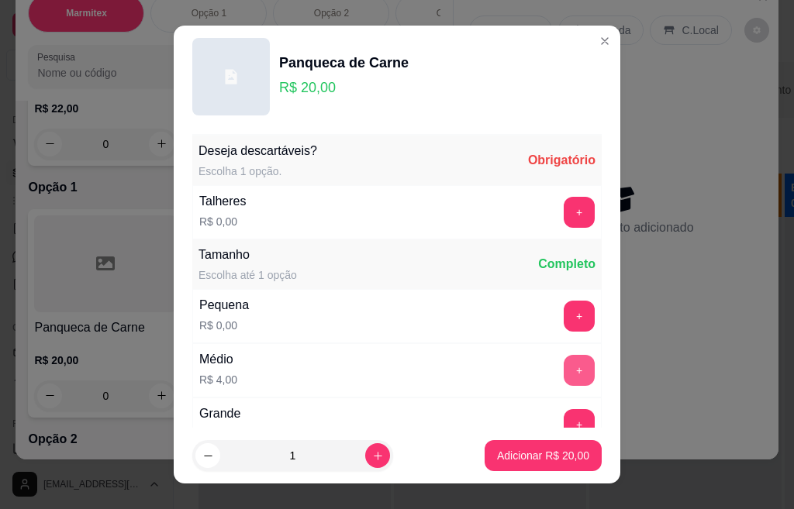
click at [564, 368] on button "+" at bounding box center [579, 370] width 31 height 31
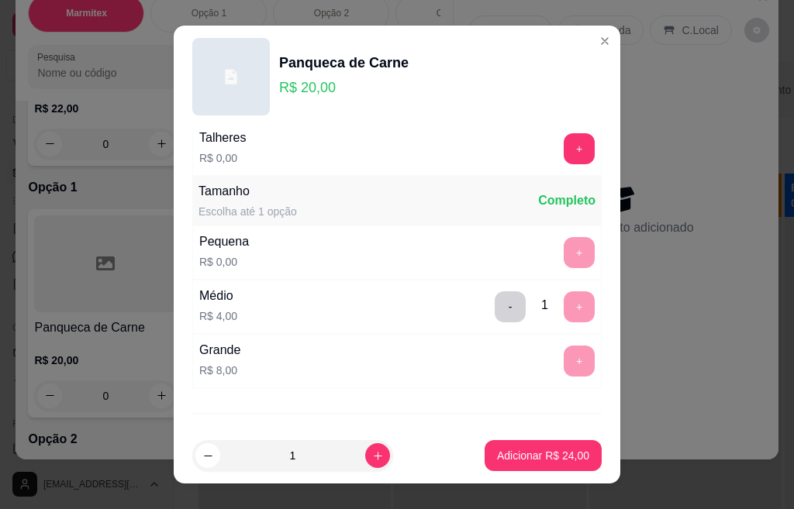
scroll to position [63, 0]
click at [495, 313] on button "-" at bounding box center [510, 307] width 30 height 30
click at [564, 308] on button "+" at bounding box center [579, 307] width 30 height 30
click at [550, 471] on div "Adicionar R$ 24,00" at bounding box center [542, 455] width 117 height 31
click at [546, 460] on p "Adicionar R$ 24,00" at bounding box center [543, 456] width 92 height 16
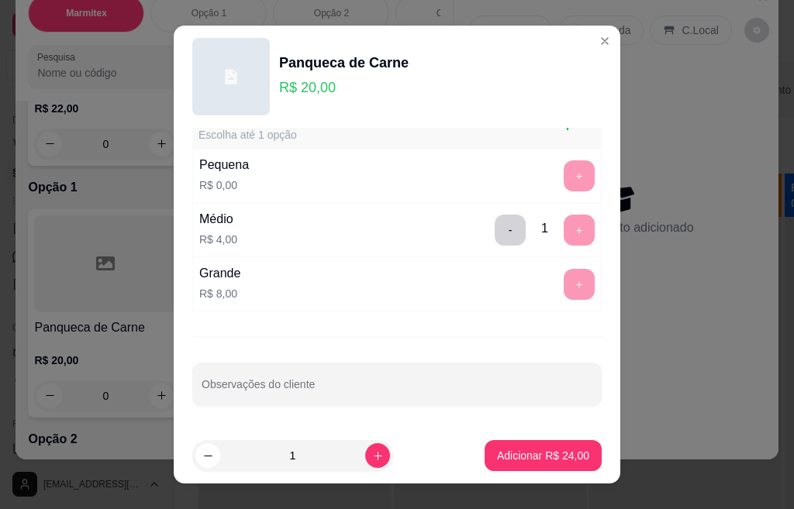
scroll to position [0, 0]
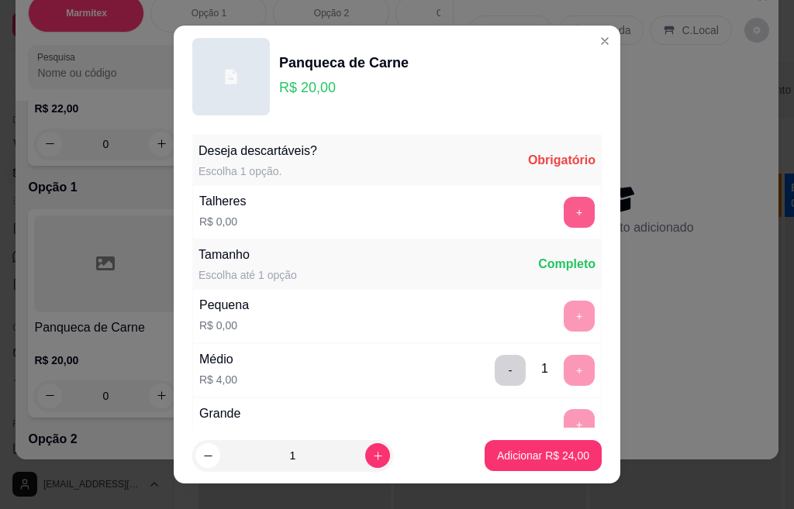
click at [564, 216] on button "+" at bounding box center [579, 212] width 31 height 31
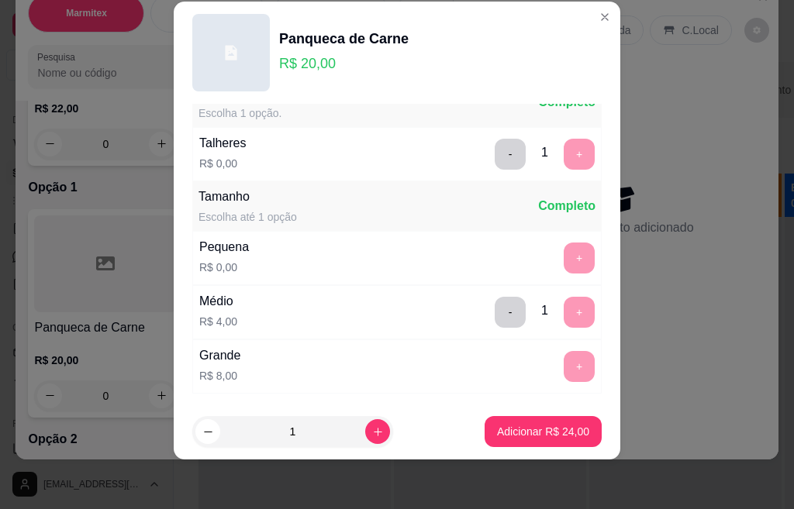
scroll to position [140, 0]
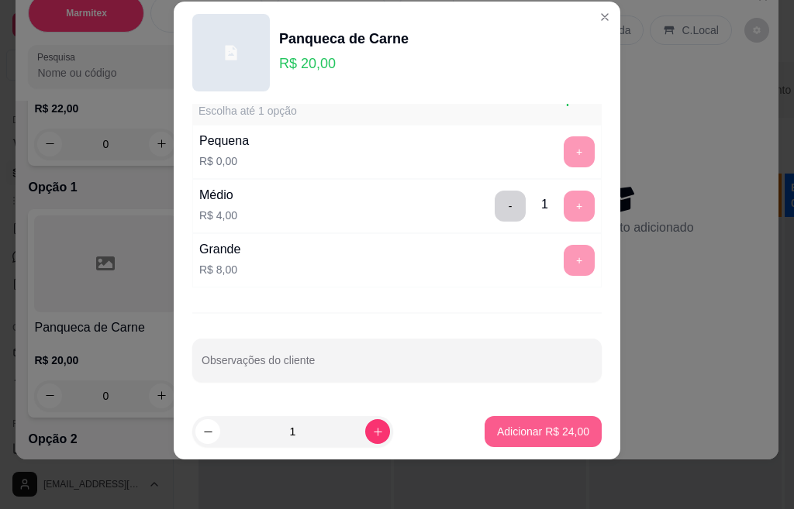
click at [515, 429] on p "Adicionar R$ 24,00" at bounding box center [543, 432] width 92 height 16
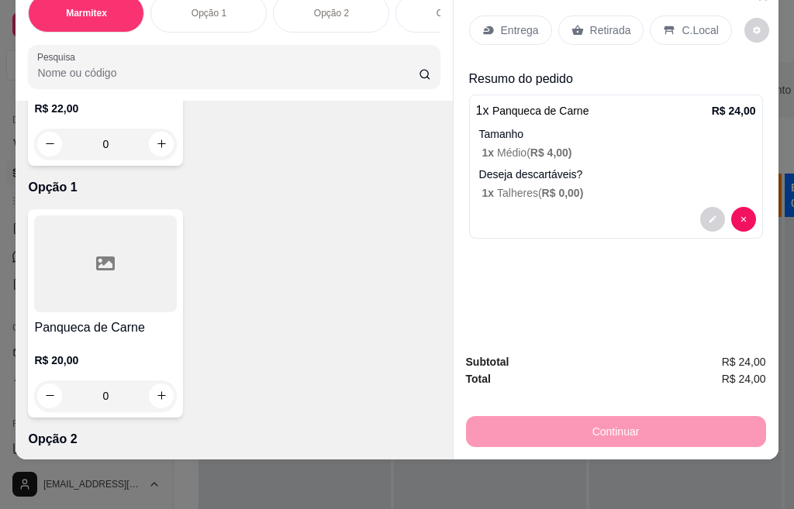
click at [576, 19] on div "Retirada" at bounding box center [601, 30] width 86 height 29
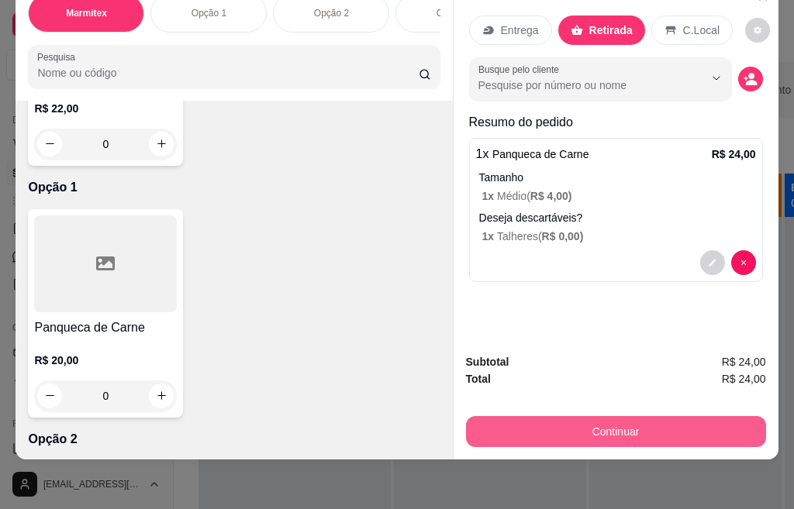
click at [613, 423] on button "Continuar" at bounding box center [616, 431] width 300 height 31
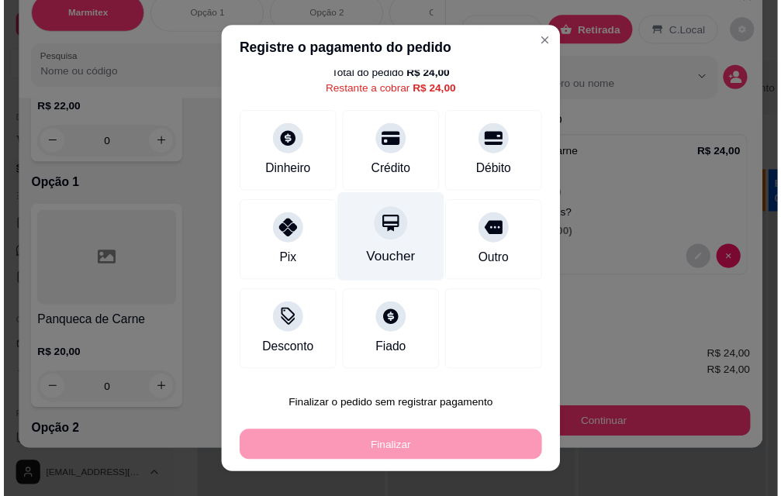
scroll to position [0, 0]
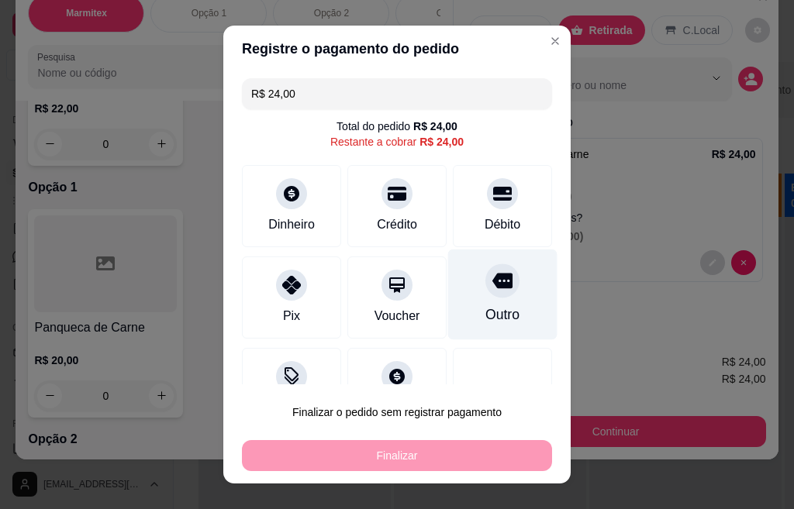
click at [492, 286] on icon at bounding box center [502, 281] width 20 height 20
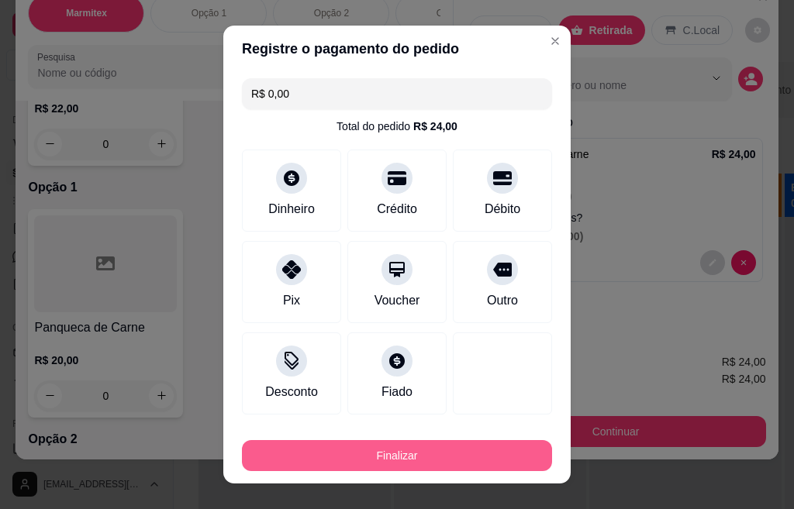
click at [417, 453] on button "Finalizar" at bounding box center [397, 455] width 310 height 31
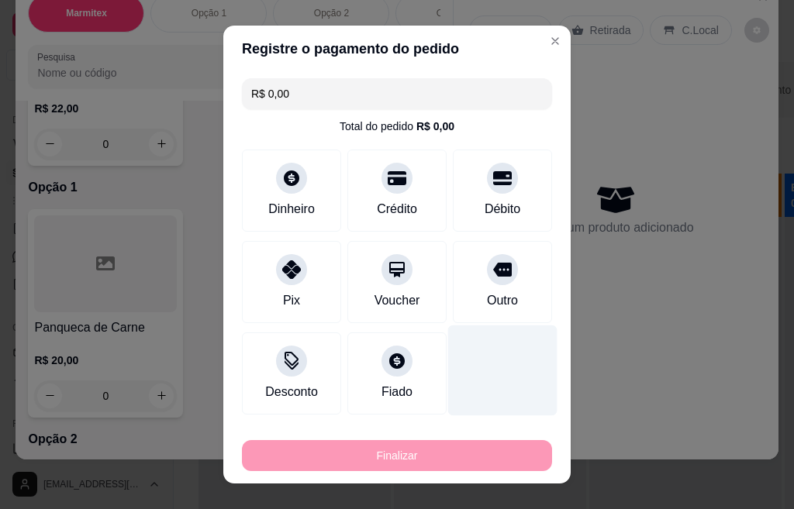
type input "-R$ 24,00"
